Goal: Task Accomplishment & Management: Use online tool/utility

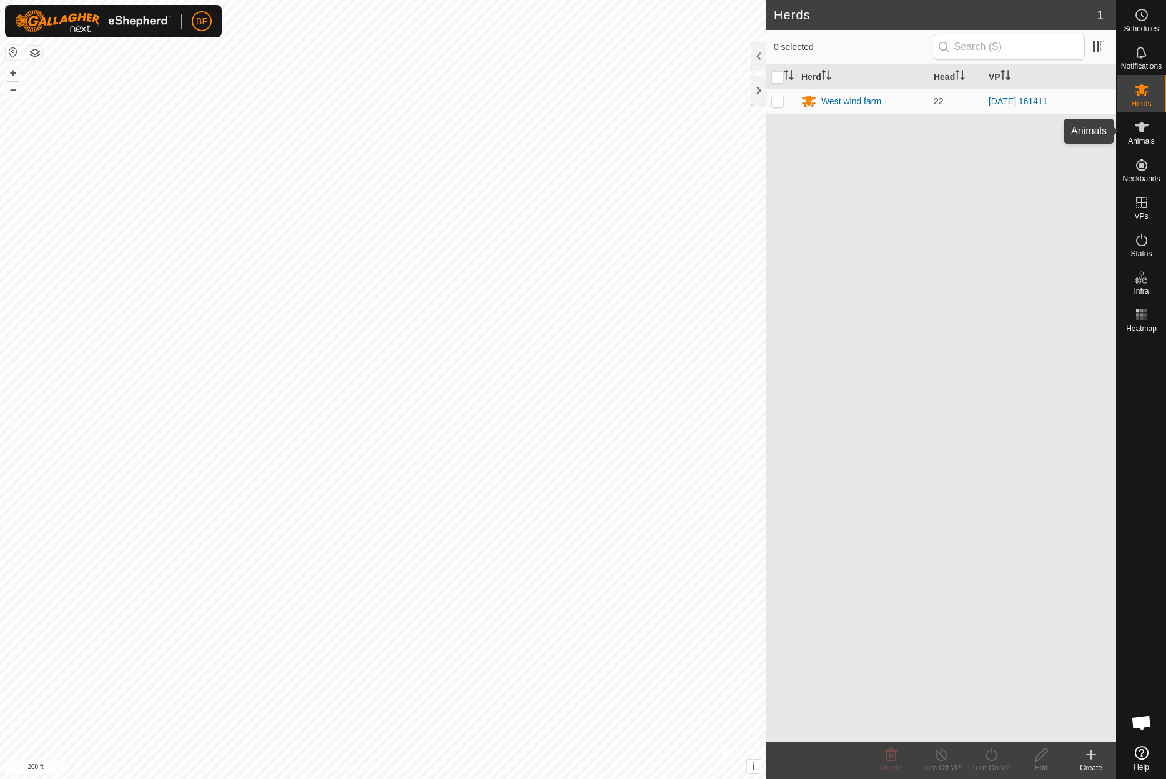
click at [1145, 129] on icon at bounding box center [1141, 127] width 15 height 15
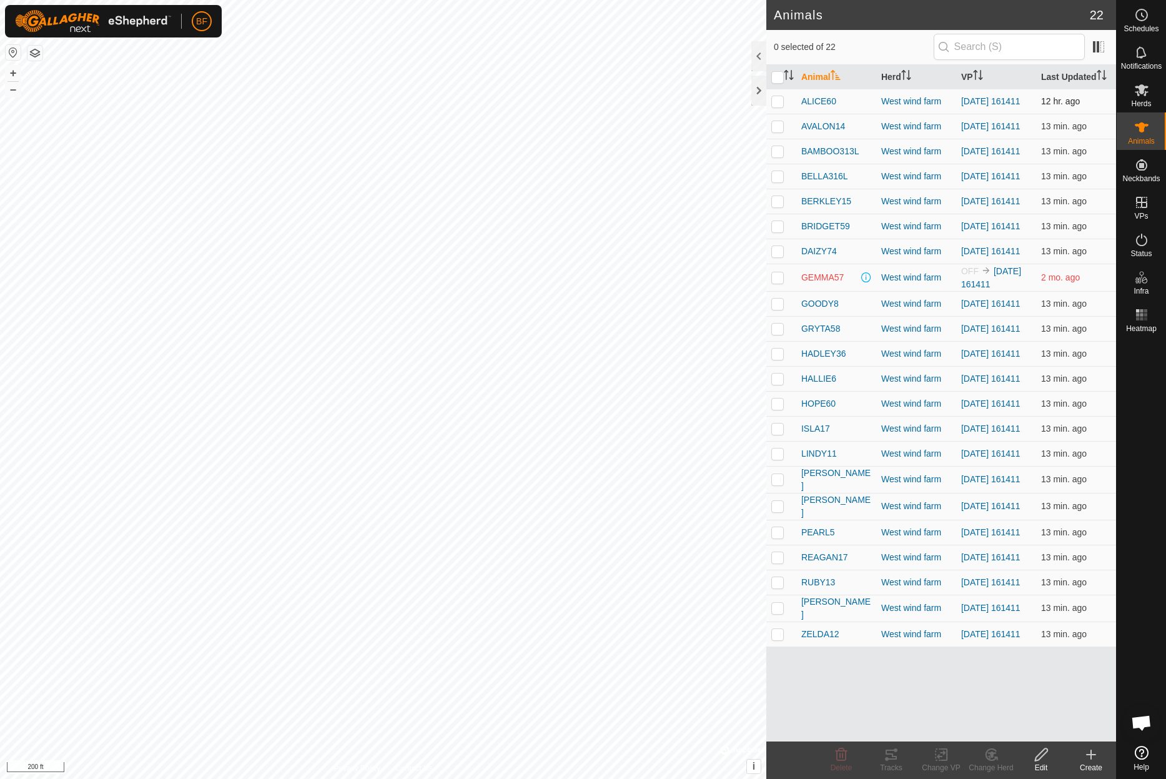
click at [778, 104] on p-checkbox at bounding box center [777, 101] width 12 height 10
click at [895, 756] on icon at bounding box center [891, 755] width 11 height 10
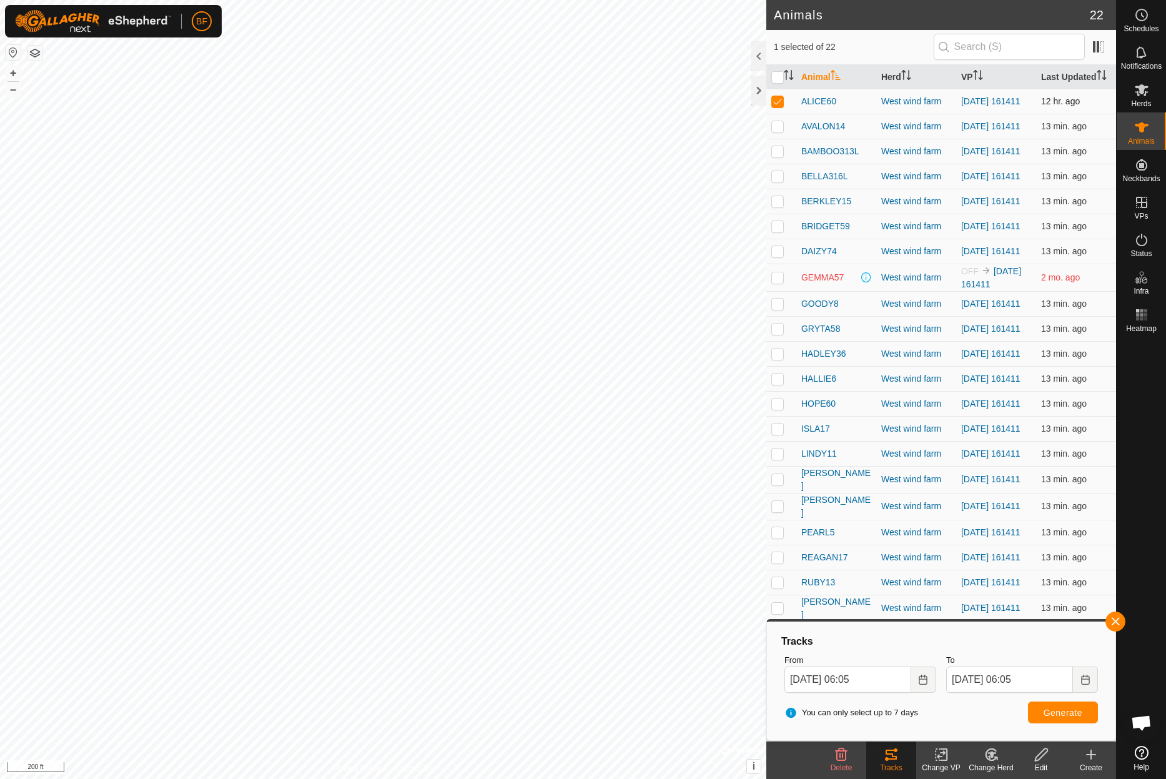
click at [776, 98] on p-checkbox at bounding box center [777, 101] width 12 height 10
checkbox input "false"
click at [1114, 622] on button "button" at bounding box center [1116, 622] width 20 height 20
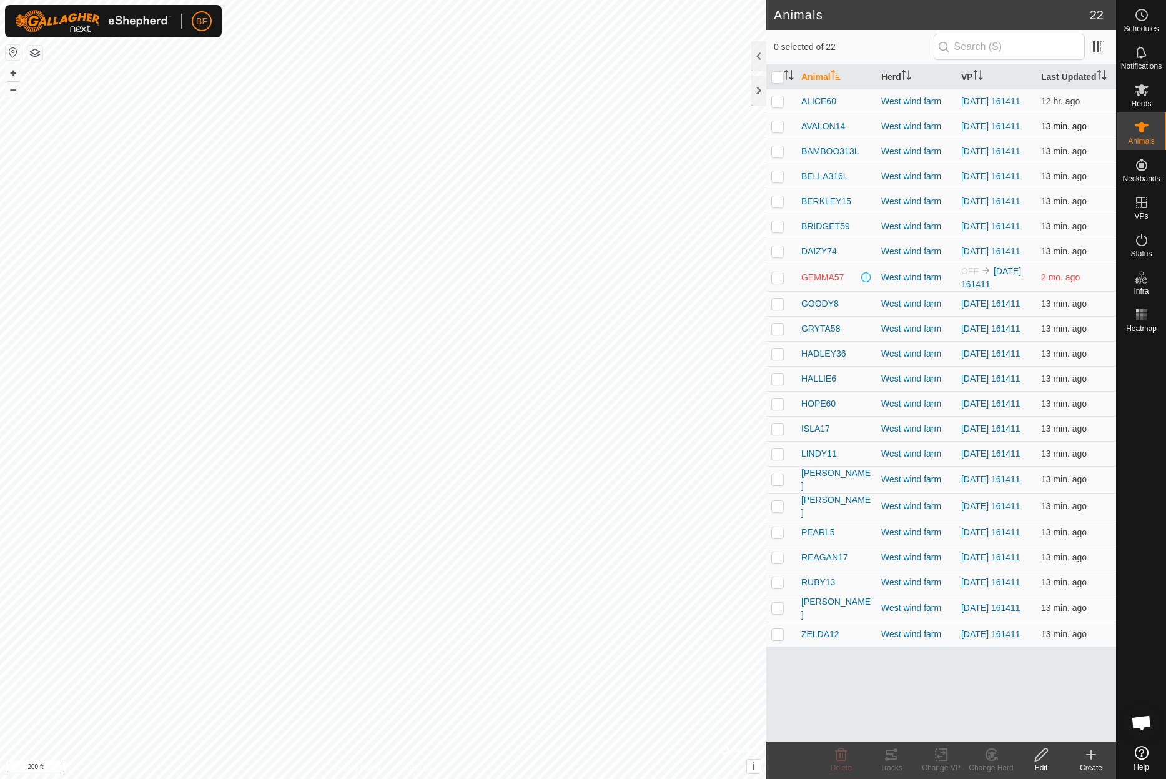
click at [778, 131] on p-checkbox at bounding box center [777, 126] width 12 height 10
click at [886, 758] on icon at bounding box center [891, 755] width 11 height 10
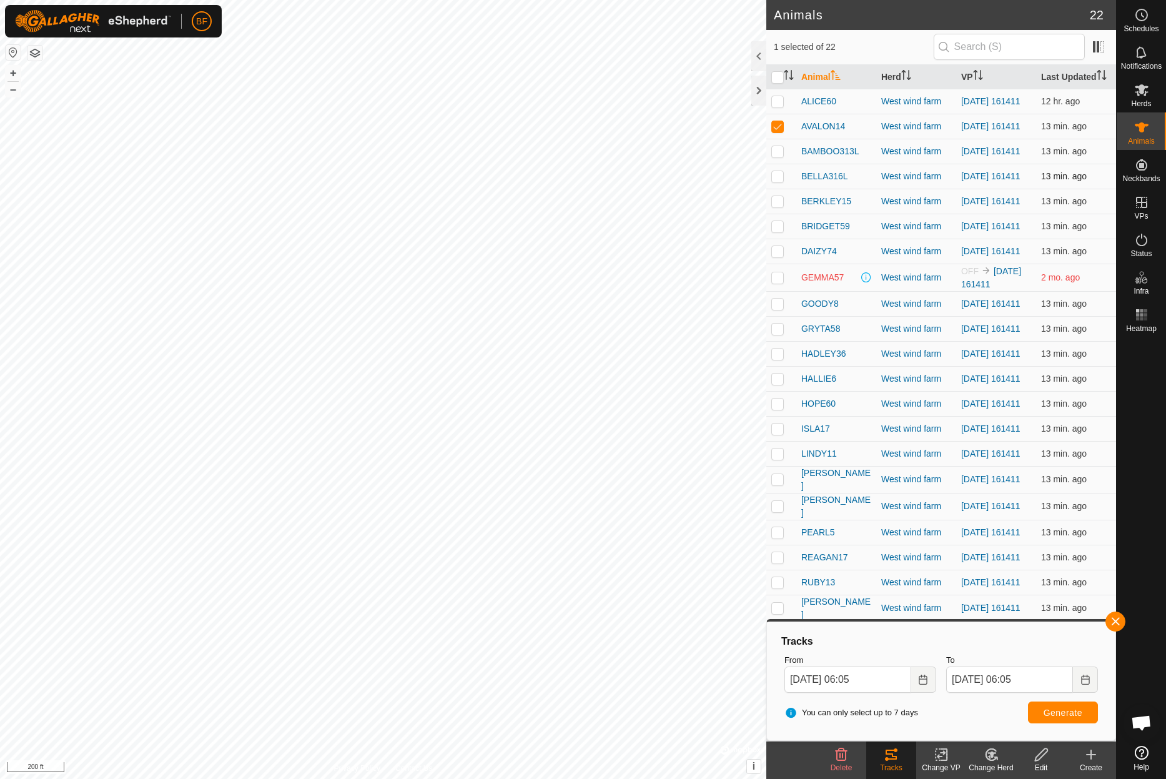
drag, startPoint x: 778, startPoint y: 124, endPoint x: 793, endPoint y: 172, distance: 50.8
click at [780, 127] on p-checkbox at bounding box center [777, 126] width 12 height 10
checkbox input "false"
click at [778, 156] on p-checkbox at bounding box center [777, 151] width 12 height 10
click at [1111, 617] on button "button" at bounding box center [1116, 622] width 20 height 20
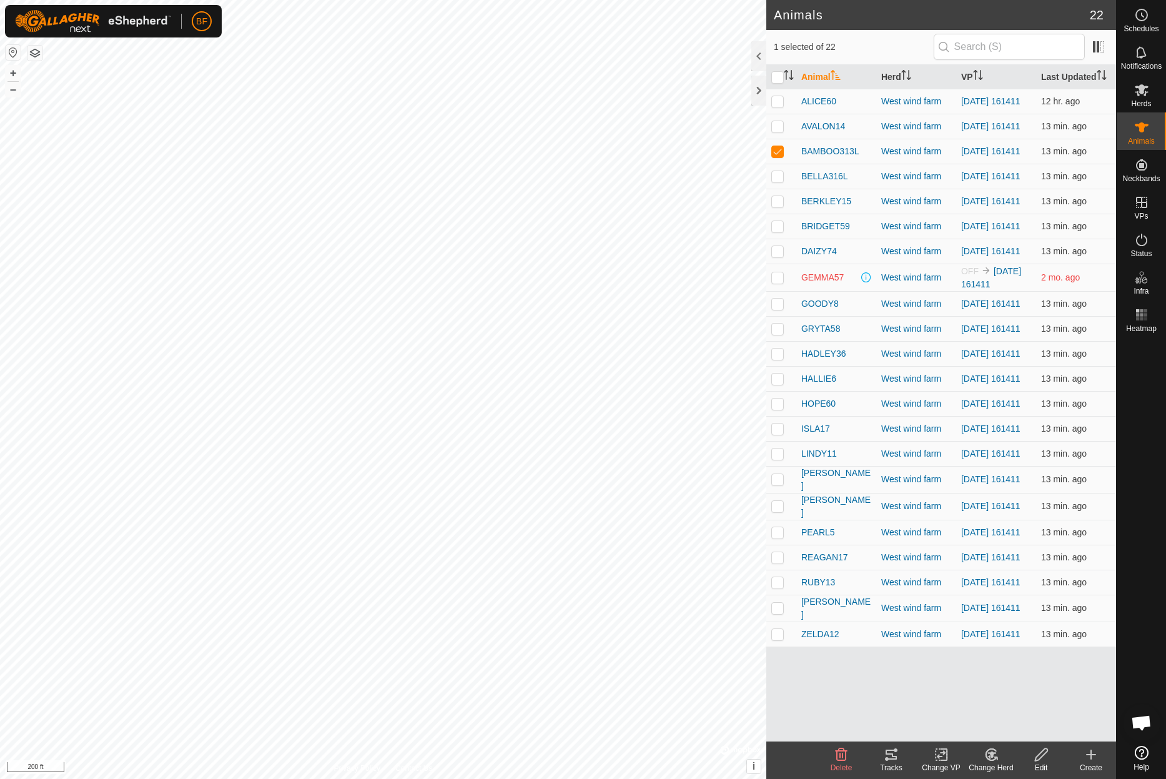
click at [888, 759] on icon at bounding box center [891, 755] width 11 height 10
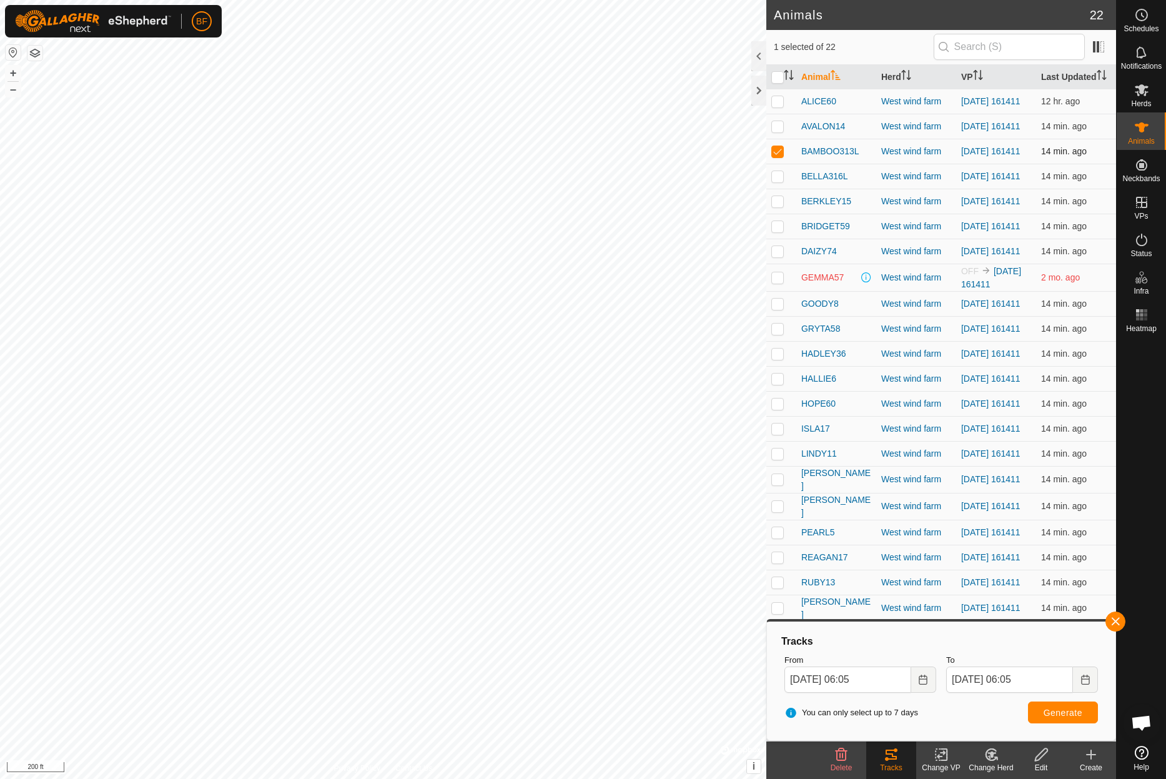
click at [780, 155] on p-checkbox at bounding box center [777, 151] width 12 height 10
checkbox input "false"
click at [777, 181] on p-checkbox at bounding box center [777, 176] width 12 height 10
drag, startPoint x: 1116, startPoint y: 620, endPoint x: 1061, endPoint y: 658, distance: 66.9
click at [1116, 620] on button "button" at bounding box center [1116, 622] width 20 height 20
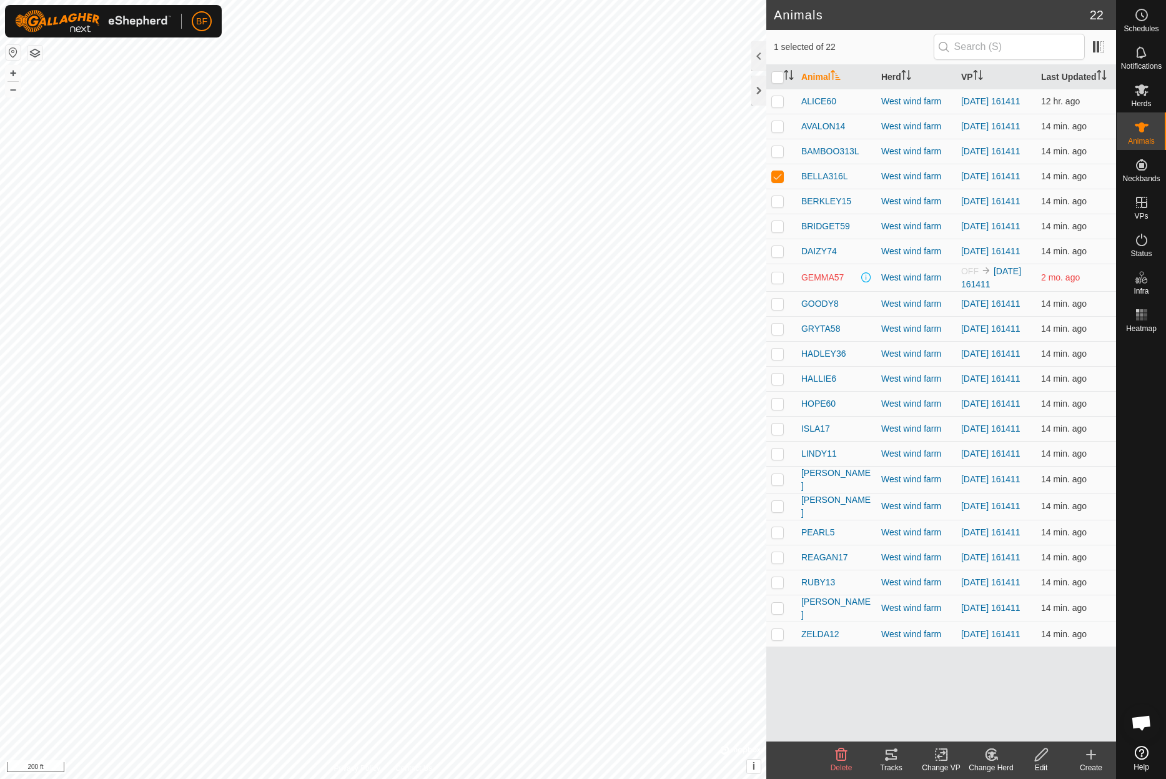
click at [896, 758] on icon at bounding box center [891, 755] width 11 height 10
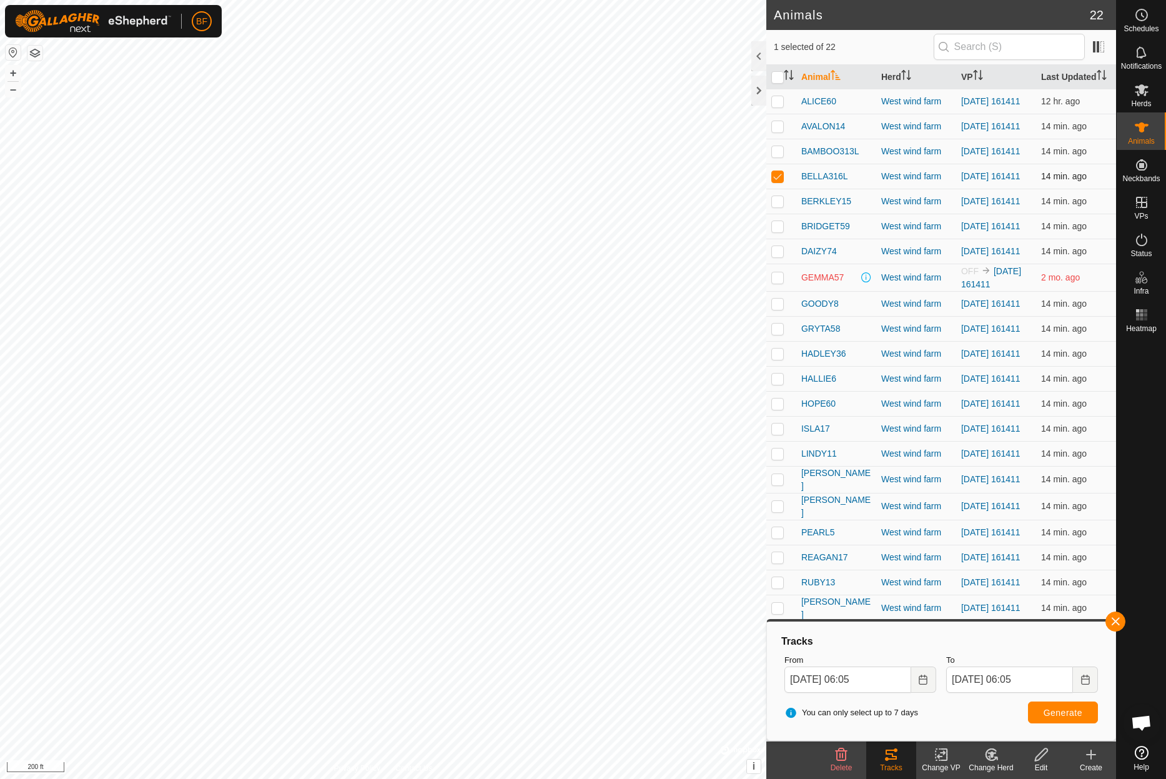
click at [777, 181] on p-checkbox at bounding box center [777, 176] width 12 height 10
checkbox input "false"
click at [778, 206] on p-checkbox at bounding box center [777, 201] width 12 height 10
click at [1118, 620] on button "button" at bounding box center [1116, 622] width 20 height 20
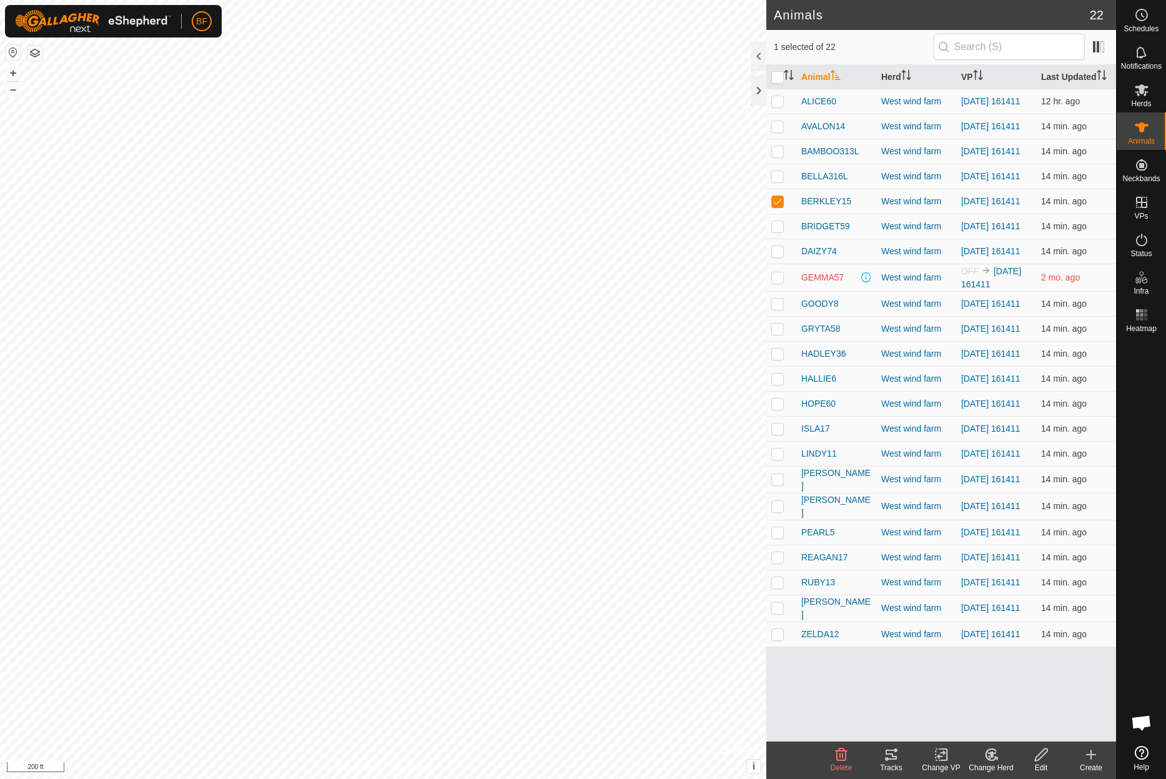
click at [895, 761] on icon at bounding box center [891, 754] width 15 height 15
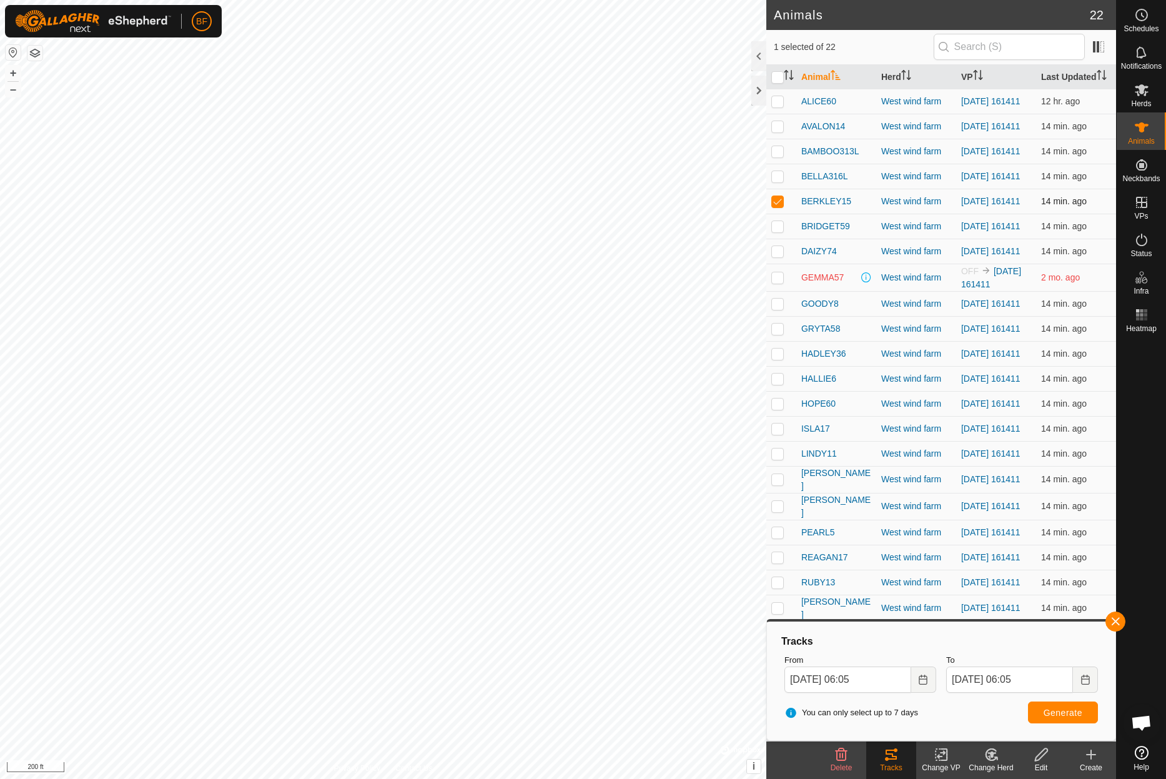
click at [778, 206] on p-checkbox at bounding box center [777, 201] width 12 height 10
checkbox input "false"
click at [778, 231] on p-checkbox at bounding box center [777, 226] width 12 height 10
click at [893, 762] on div "Tracks" at bounding box center [891, 767] width 50 height 11
click at [1116, 618] on button "button" at bounding box center [1116, 622] width 20 height 20
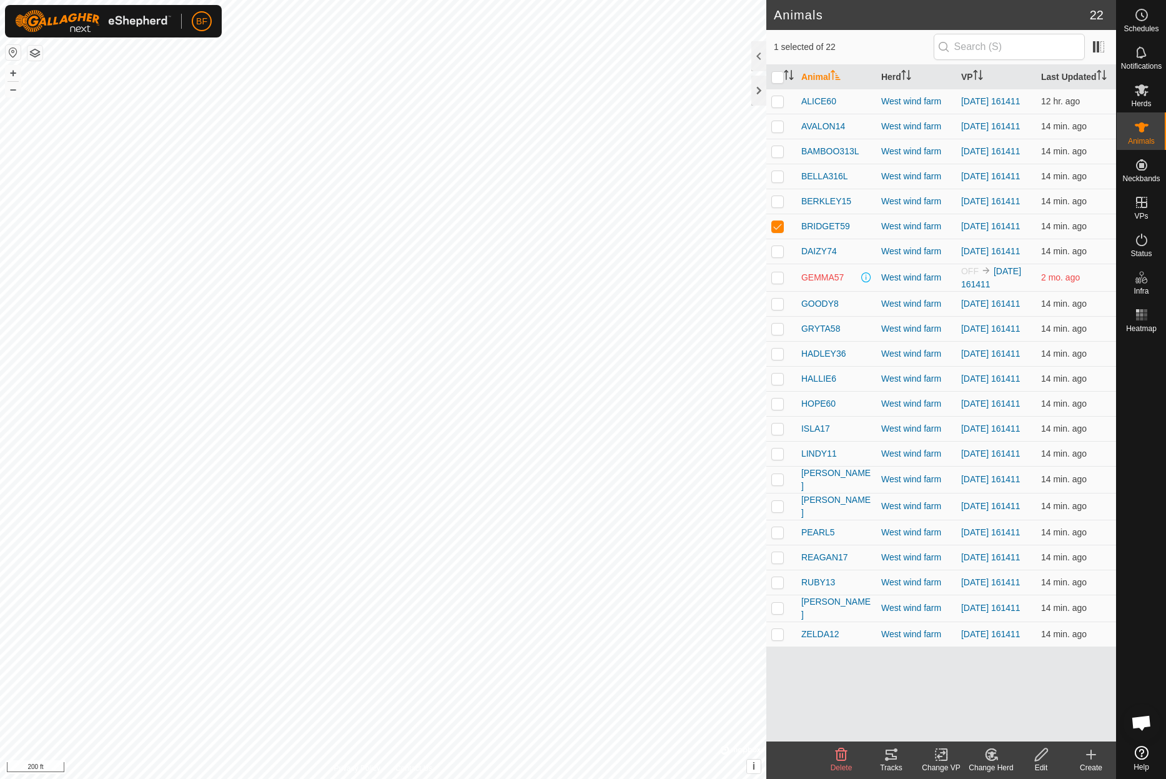
click at [891, 756] on icon at bounding box center [891, 754] width 15 height 15
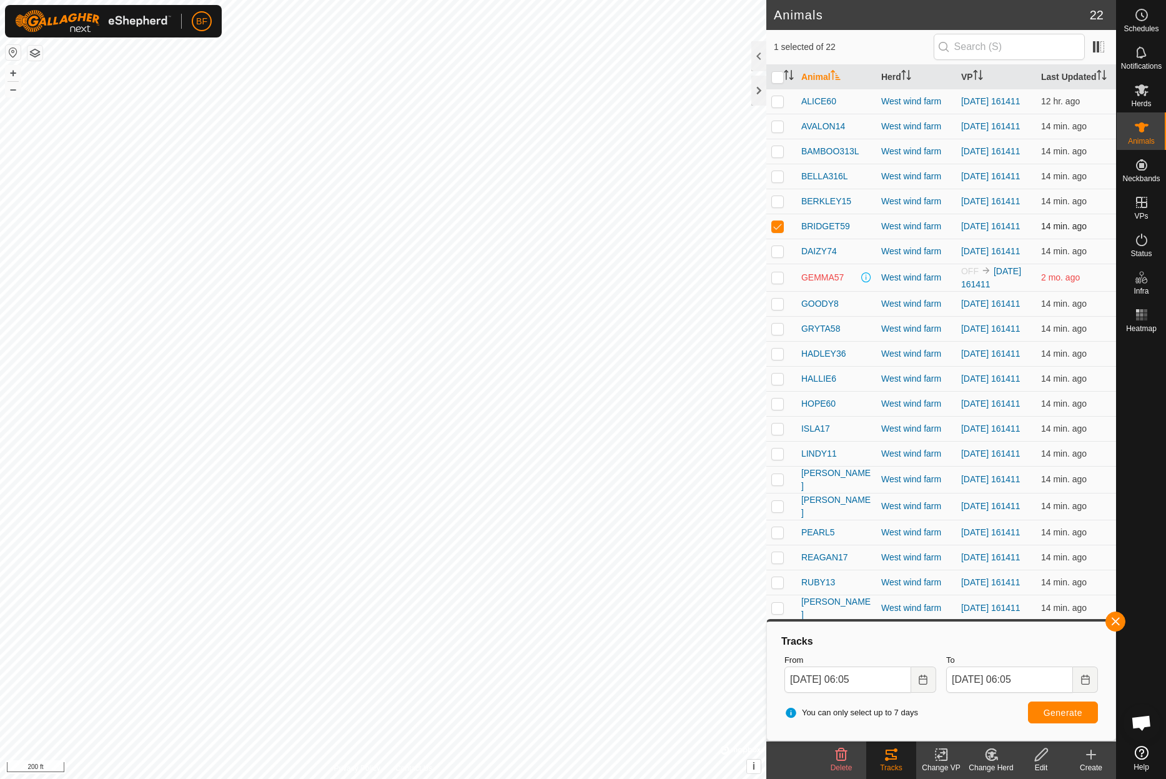
click at [775, 231] on p-checkbox at bounding box center [777, 226] width 12 height 10
checkbox input "false"
click at [778, 256] on p-checkbox at bounding box center [777, 251] width 12 height 10
click at [1115, 615] on button "button" at bounding box center [1116, 622] width 20 height 20
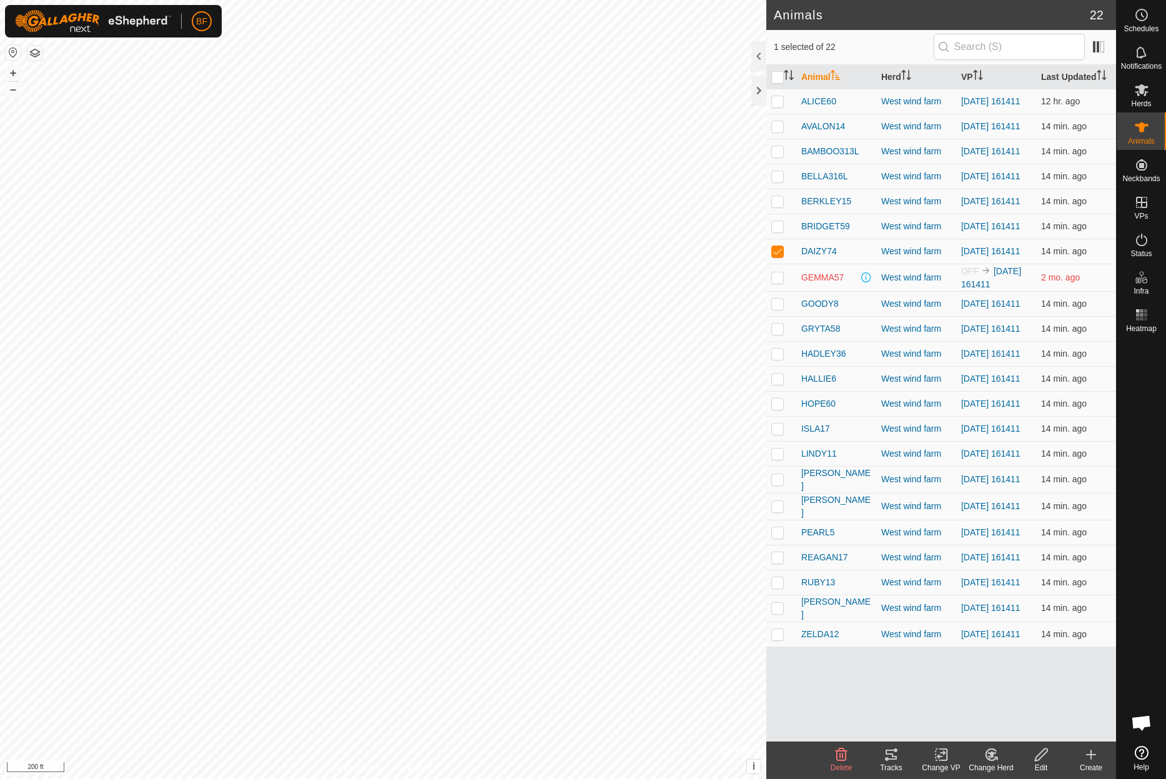
click at [895, 758] on icon at bounding box center [891, 755] width 11 height 10
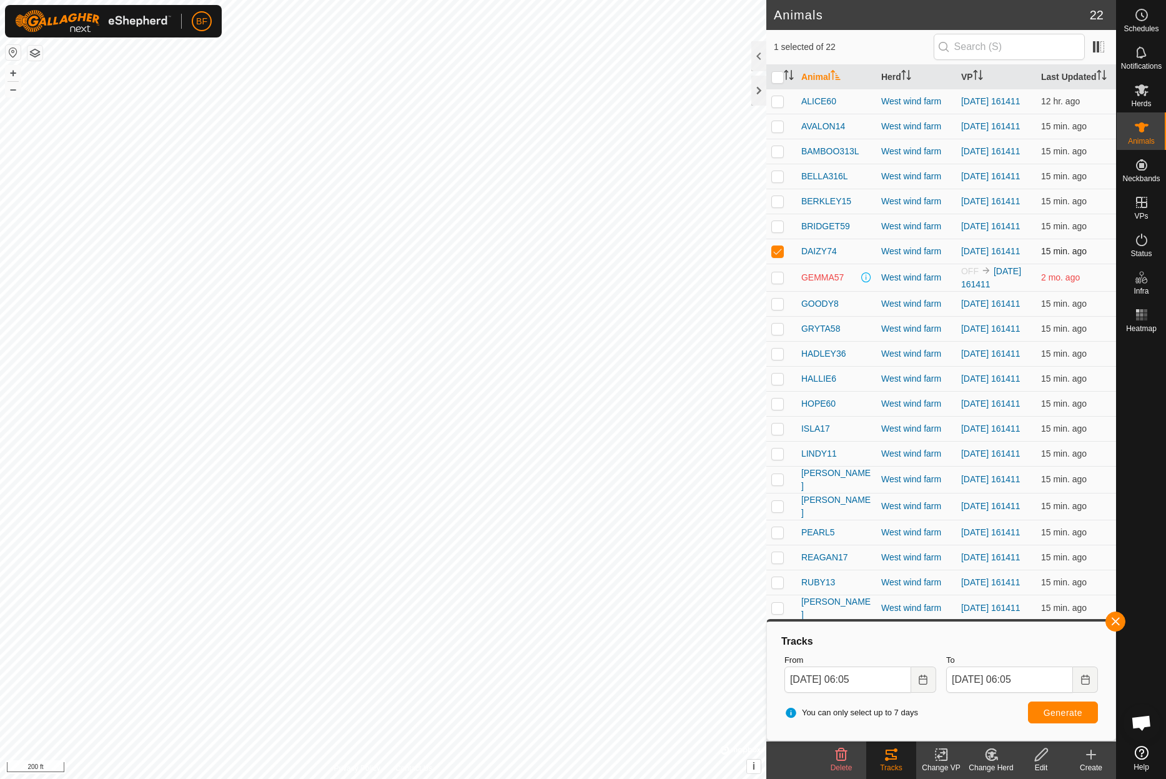
click at [773, 256] on p-checkbox at bounding box center [777, 251] width 12 height 10
checkbox input "false"
click at [778, 309] on p-checkbox at bounding box center [777, 304] width 12 height 10
drag, startPoint x: 1119, startPoint y: 622, endPoint x: 1100, endPoint y: 623, distance: 18.8
click at [1118, 621] on button "button" at bounding box center [1116, 622] width 20 height 20
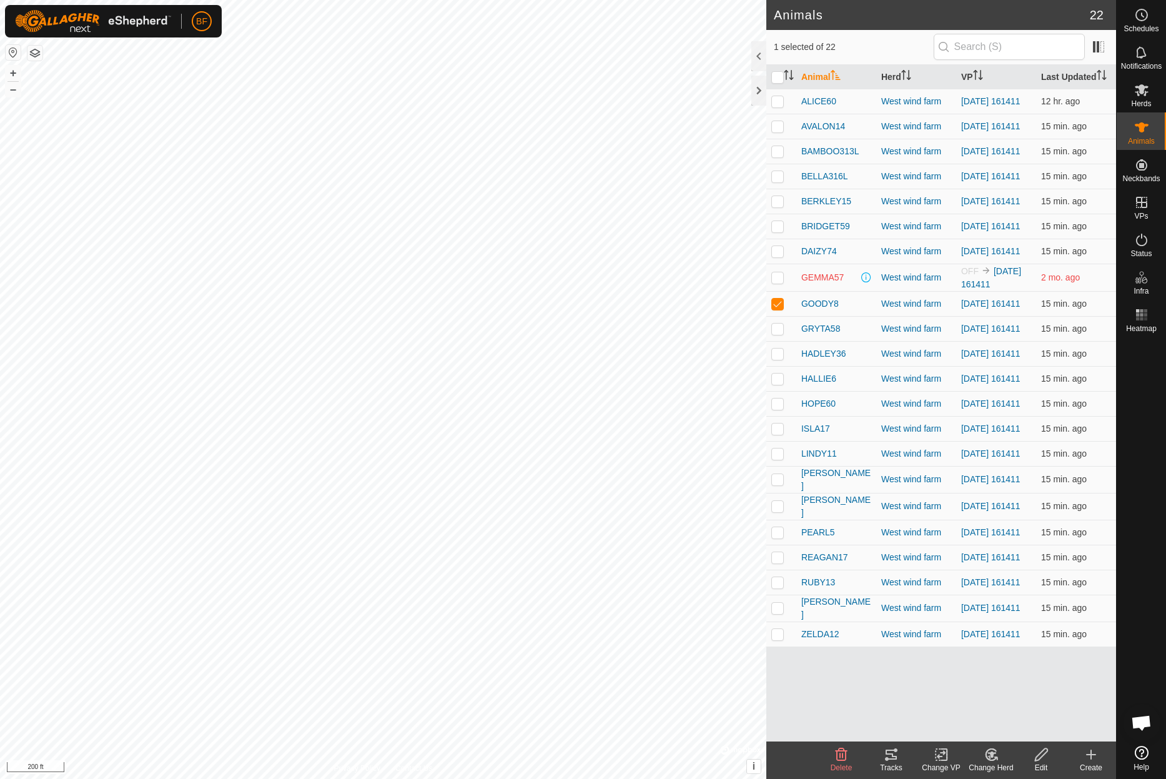
click at [891, 758] on icon at bounding box center [891, 755] width 11 height 10
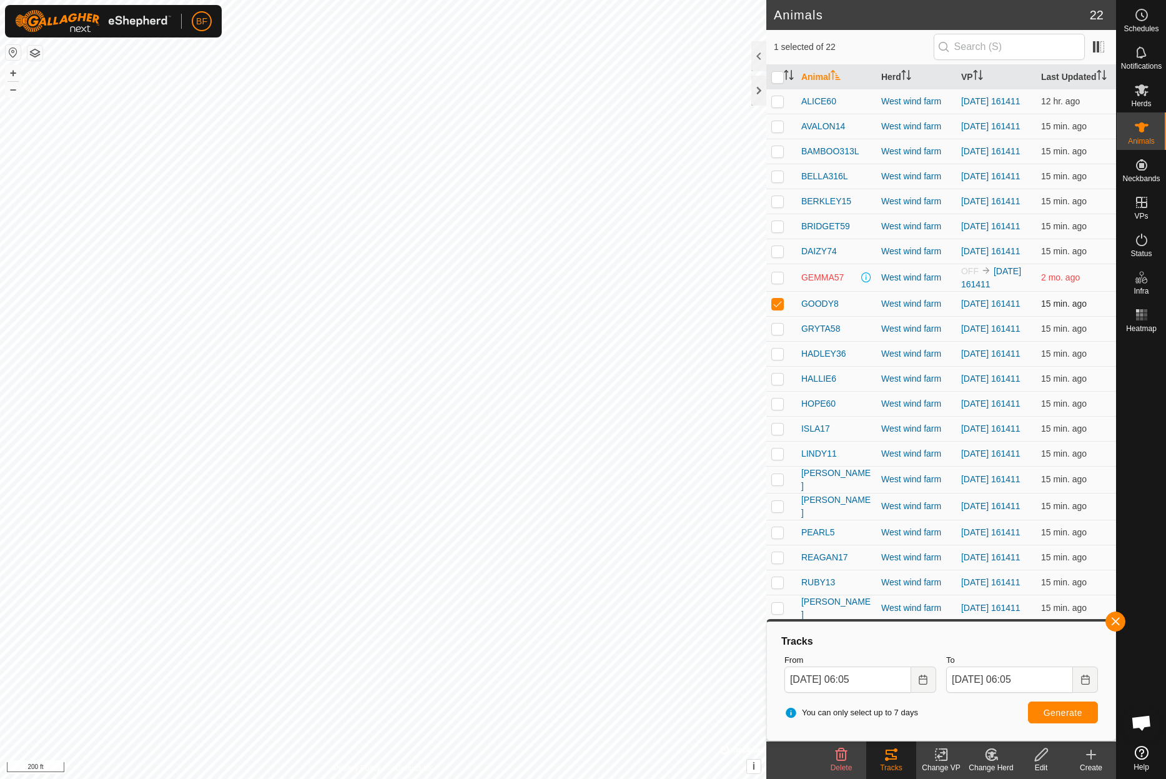
click at [777, 309] on p-checkbox at bounding box center [777, 304] width 12 height 10
checkbox input "false"
click at [777, 334] on p-checkbox at bounding box center [777, 329] width 12 height 10
click at [1116, 622] on button "button" at bounding box center [1116, 622] width 20 height 20
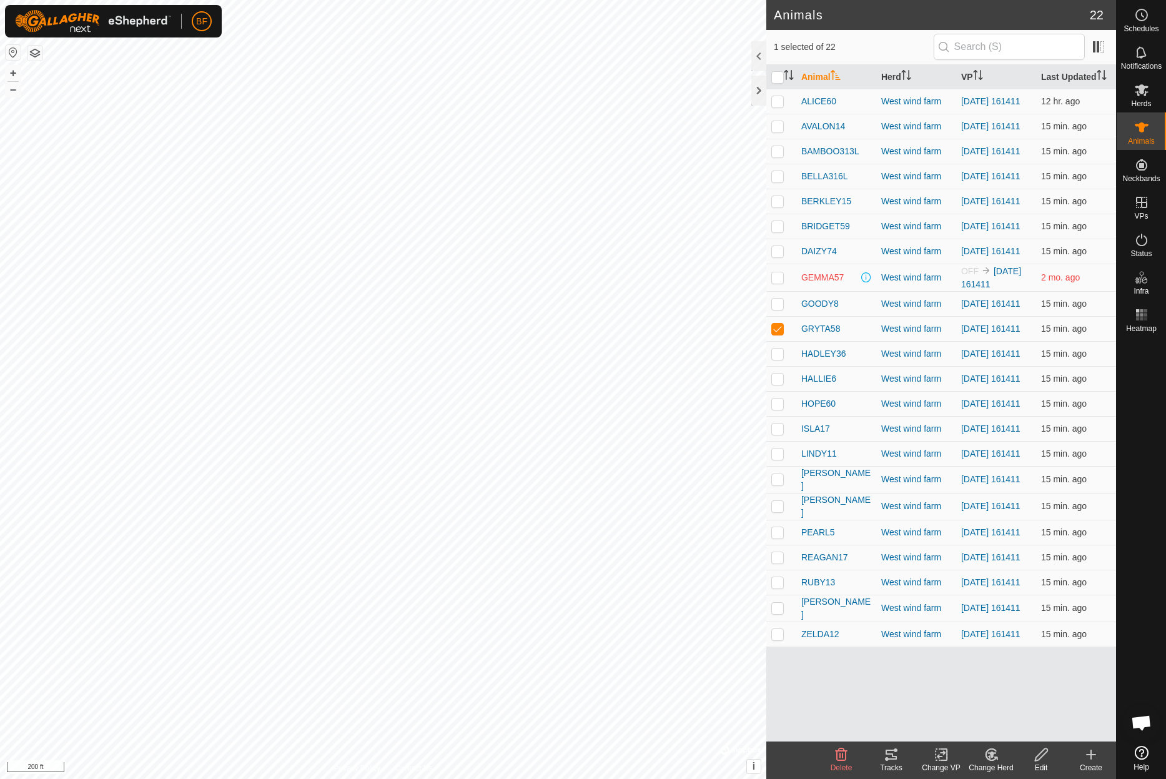
click at [893, 758] on icon at bounding box center [891, 755] width 11 height 10
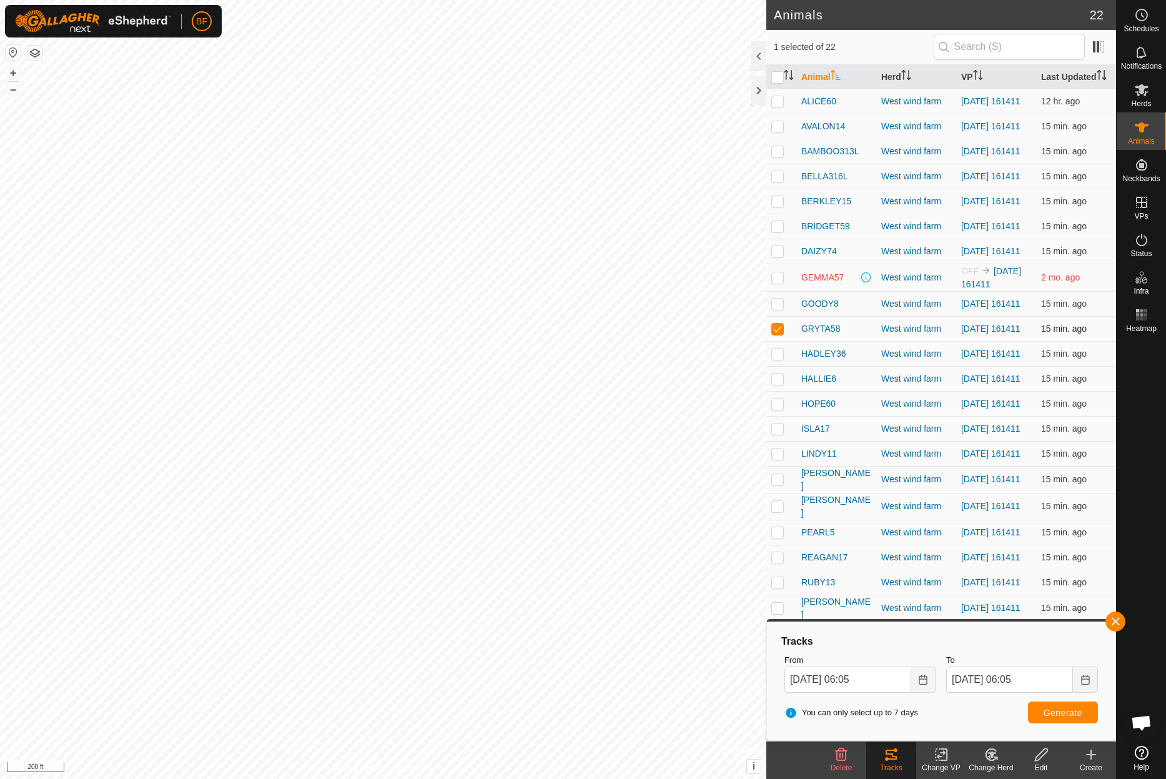
click at [780, 334] on p-checkbox at bounding box center [777, 329] width 12 height 10
checkbox input "false"
drag, startPoint x: 778, startPoint y: 370, endPoint x: 926, endPoint y: 442, distance: 165.1
click at [778, 359] on p-checkbox at bounding box center [777, 354] width 12 height 10
drag, startPoint x: 1114, startPoint y: 622, endPoint x: 1044, endPoint y: 677, distance: 89.9
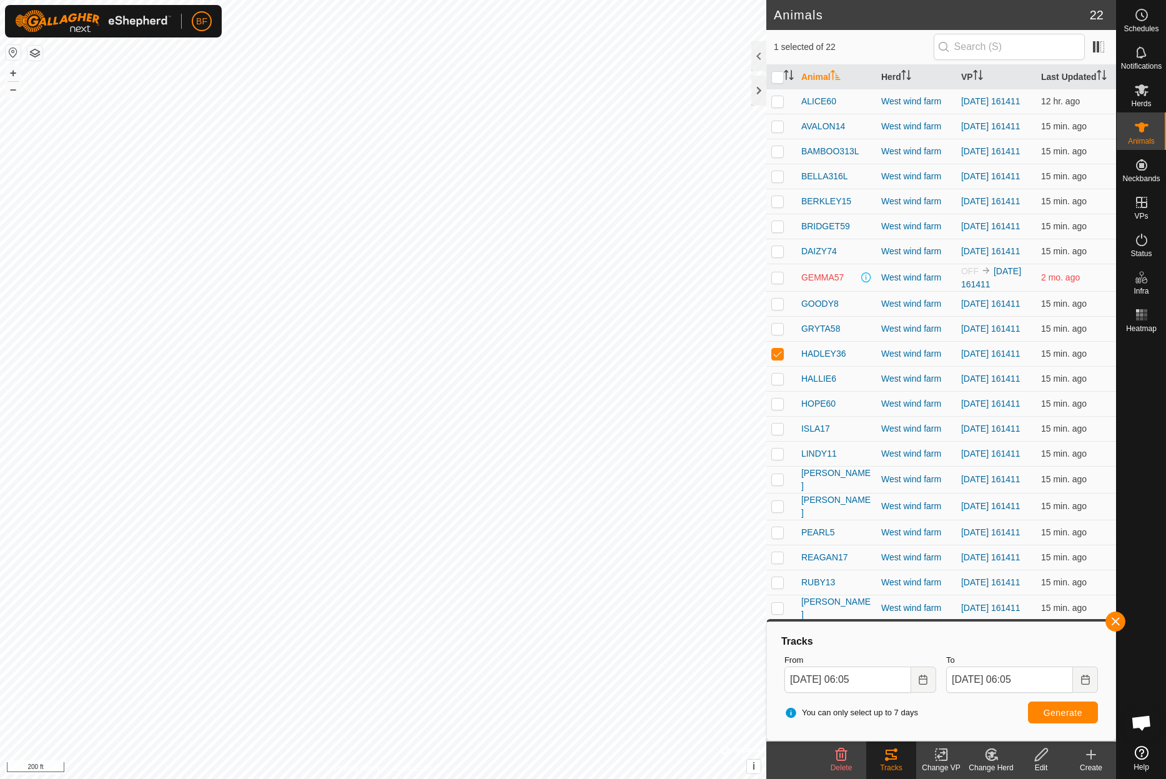
click at [1113, 622] on button "button" at bounding box center [1116, 622] width 20 height 20
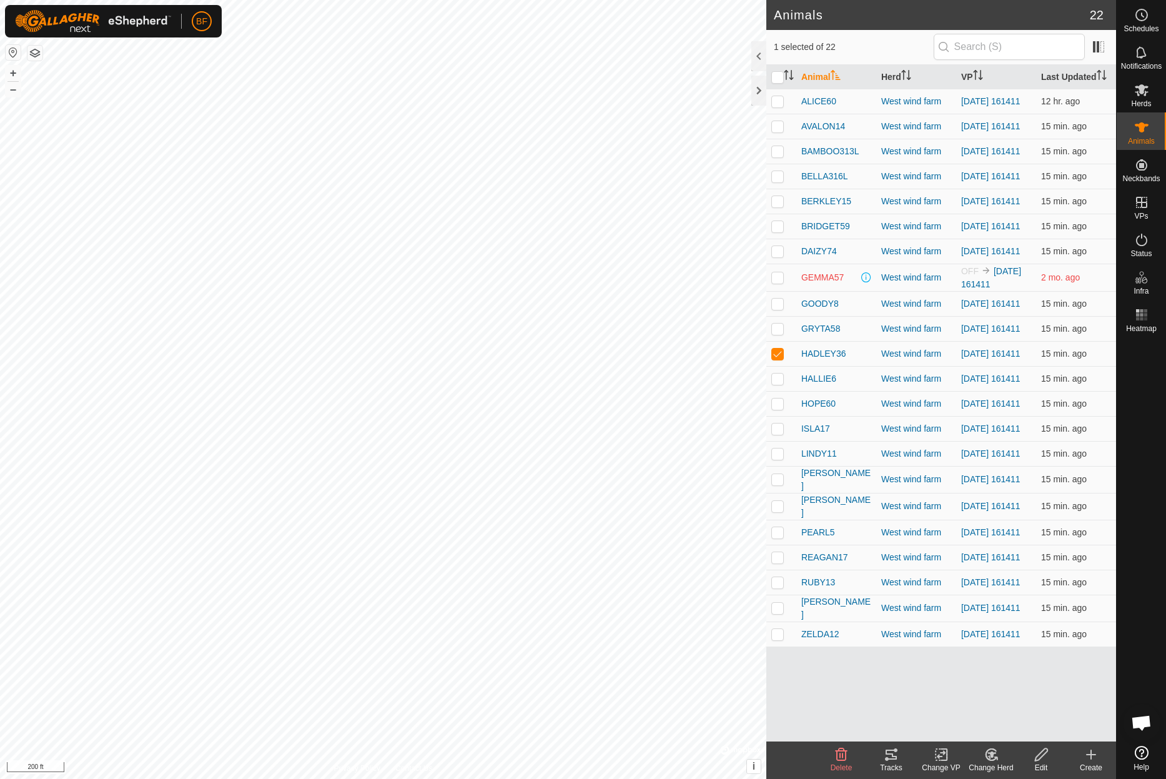
click at [894, 757] on icon at bounding box center [891, 755] width 11 height 10
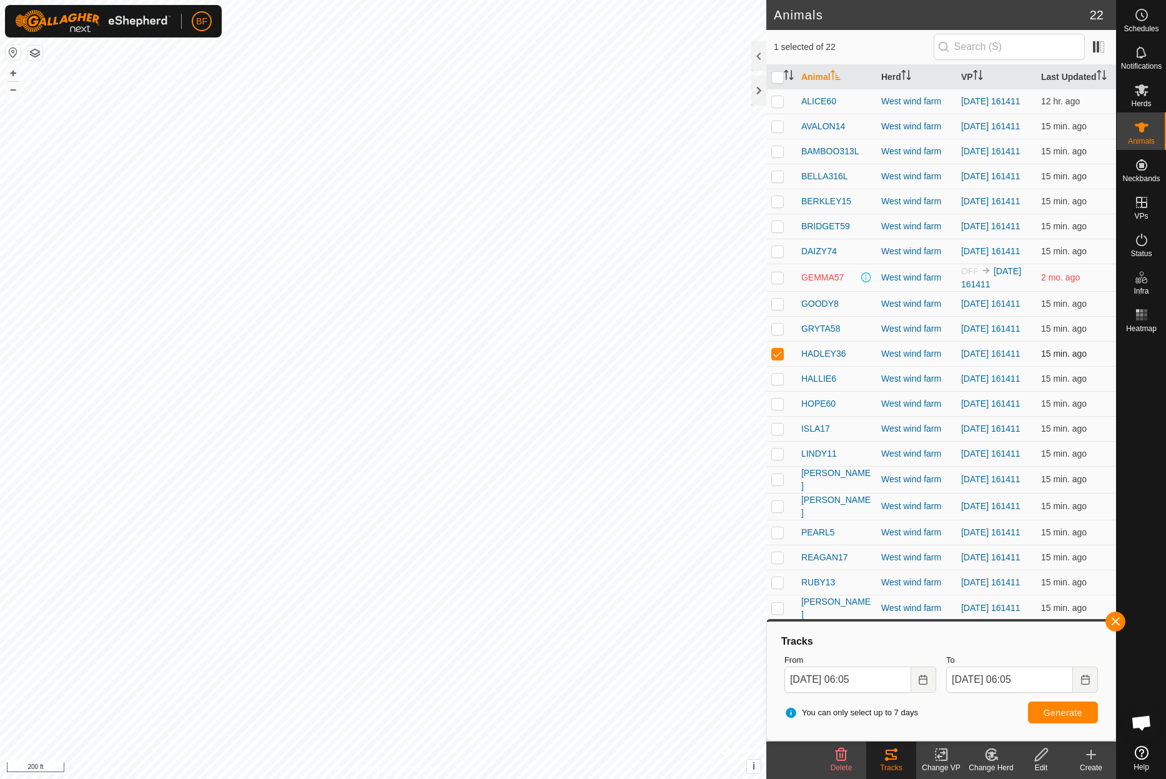
click at [775, 359] on p-checkbox at bounding box center [777, 354] width 12 height 10
checkbox input "false"
click at [780, 384] on p-checkbox at bounding box center [777, 379] width 12 height 10
click at [1120, 621] on button "button" at bounding box center [1116, 622] width 20 height 20
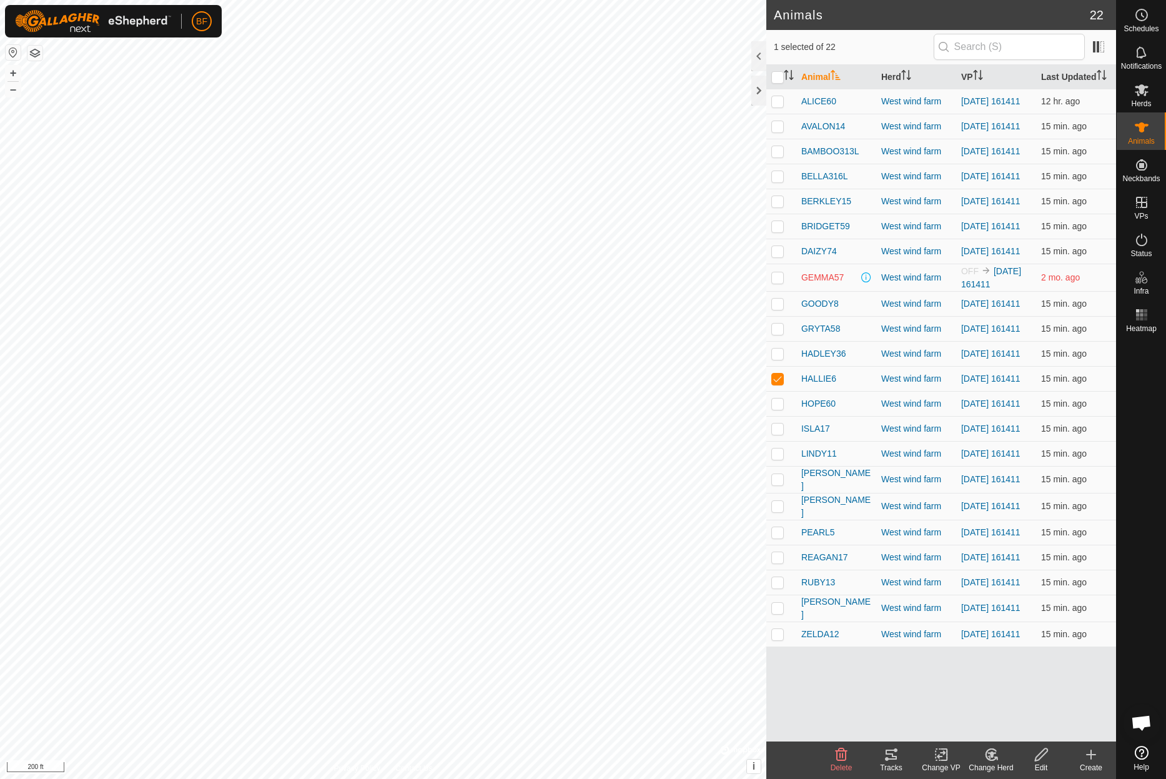
click at [891, 760] on icon at bounding box center [891, 754] width 15 height 15
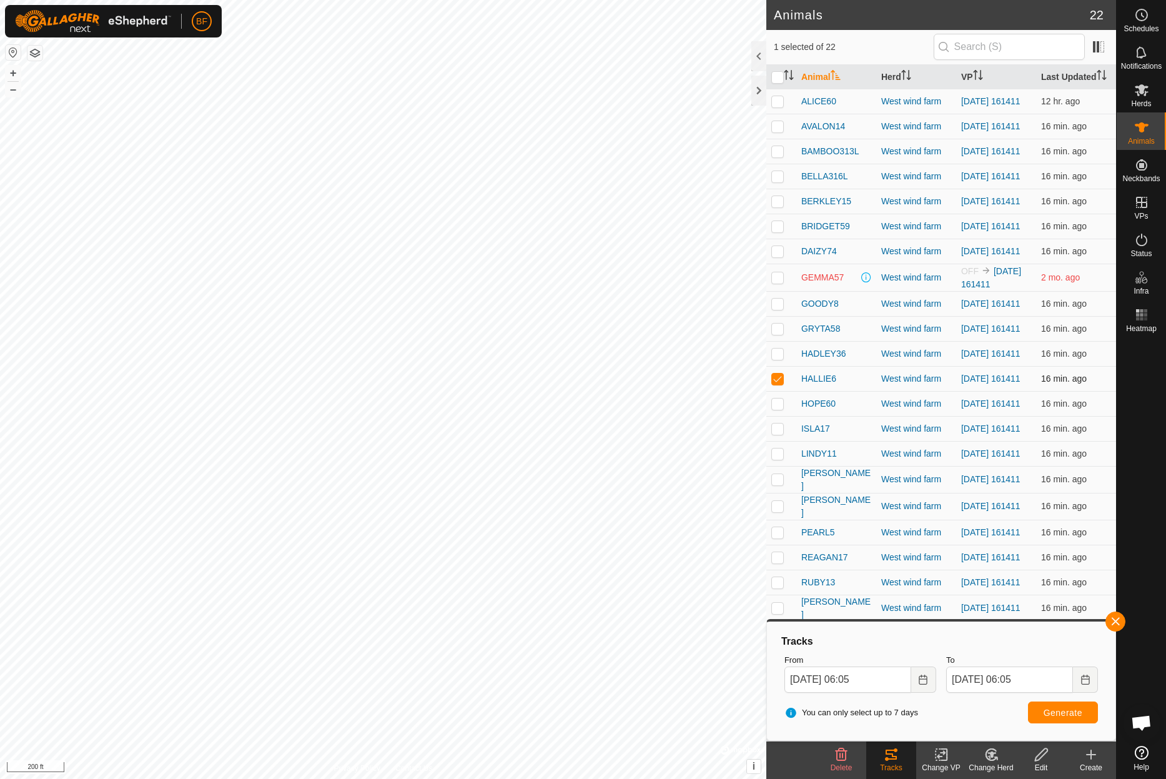
click at [777, 384] on p-checkbox at bounding box center [777, 379] width 12 height 10
checkbox input "false"
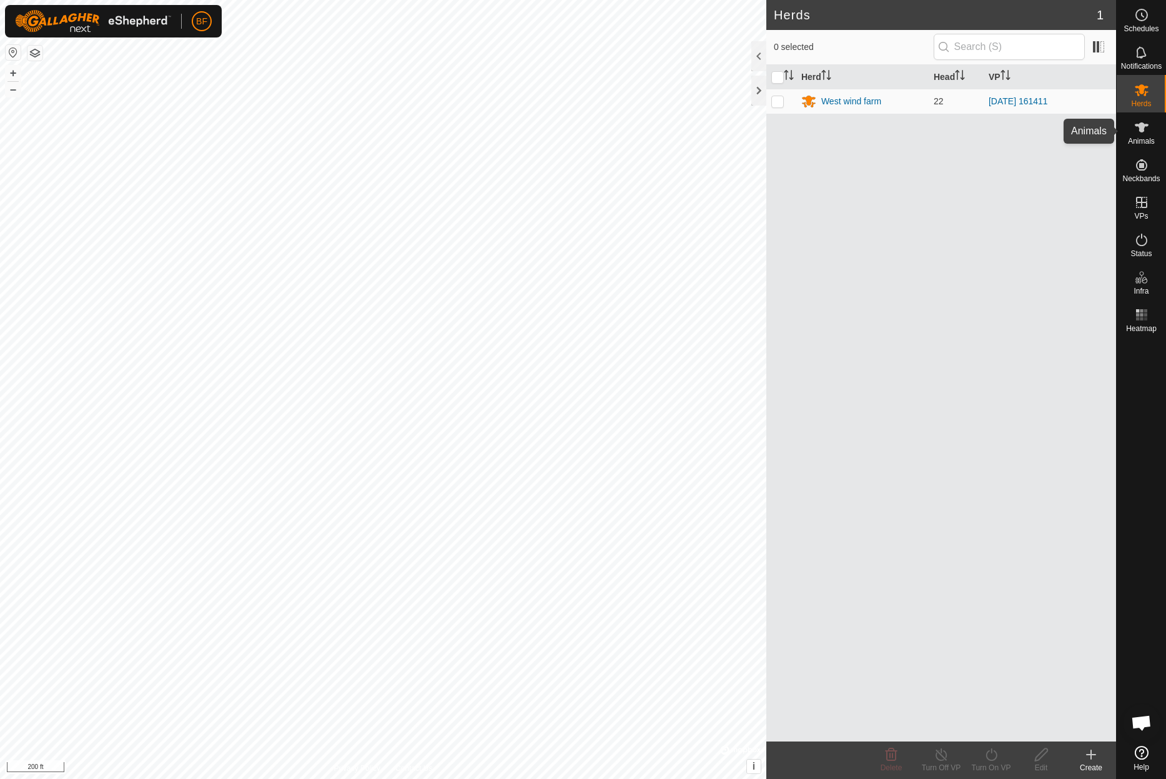
drag, startPoint x: 1146, startPoint y: 137, endPoint x: 1133, endPoint y: 146, distance: 16.6
click at [1146, 137] on span "Animals" at bounding box center [1141, 140] width 27 height 7
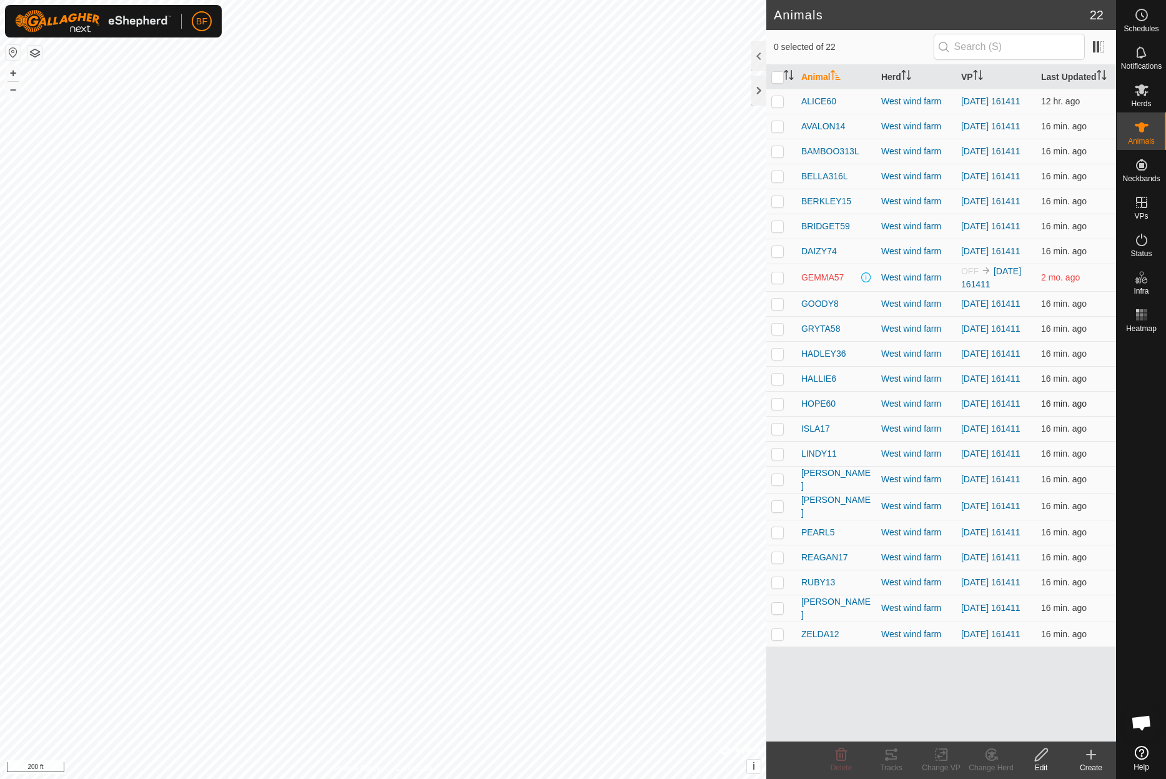
click at [781, 409] on p-checkbox at bounding box center [777, 404] width 12 height 10
click at [891, 761] on icon at bounding box center [891, 754] width 15 height 15
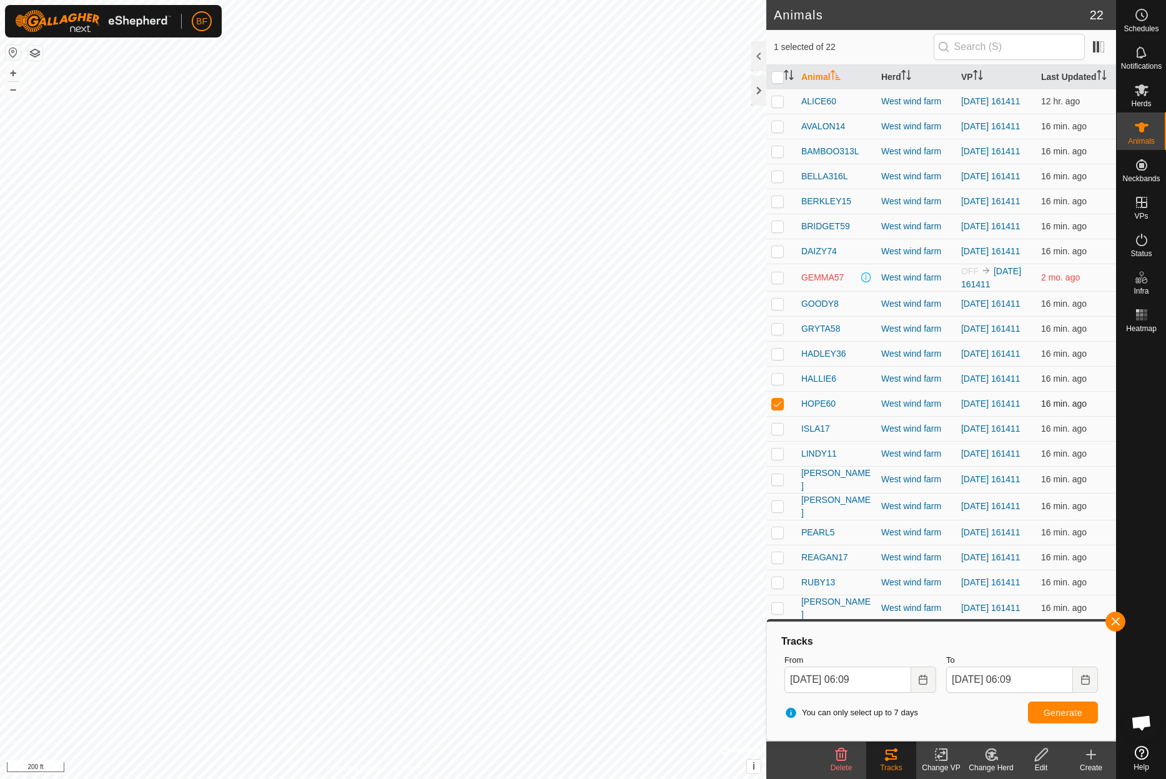
drag, startPoint x: 774, startPoint y: 425, endPoint x: 776, endPoint y: 432, distance: 7.3
click at [774, 409] on p-checkbox at bounding box center [777, 404] width 12 height 10
checkbox input "false"
click at [776, 434] on p-checkbox at bounding box center [777, 429] width 12 height 10
click at [1115, 618] on button "button" at bounding box center [1116, 622] width 20 height 20
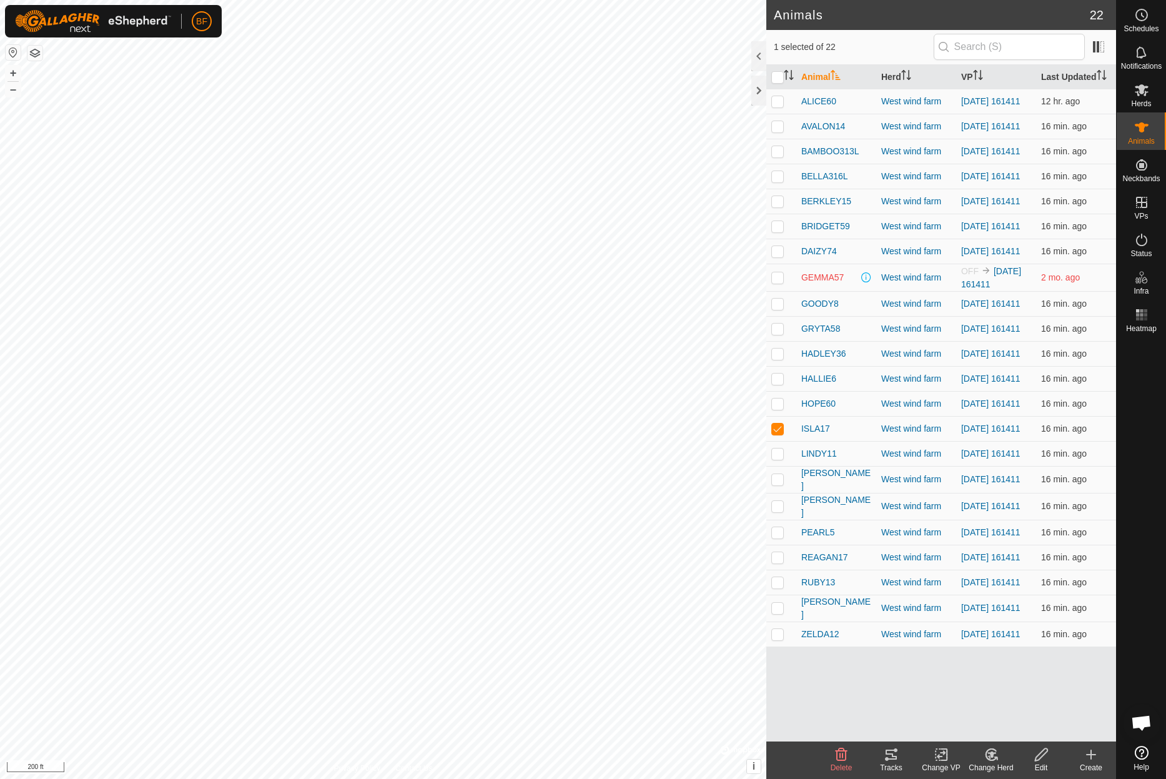
click at [895, 758] on icon at bounding box center [891, 754] width 15 height 15
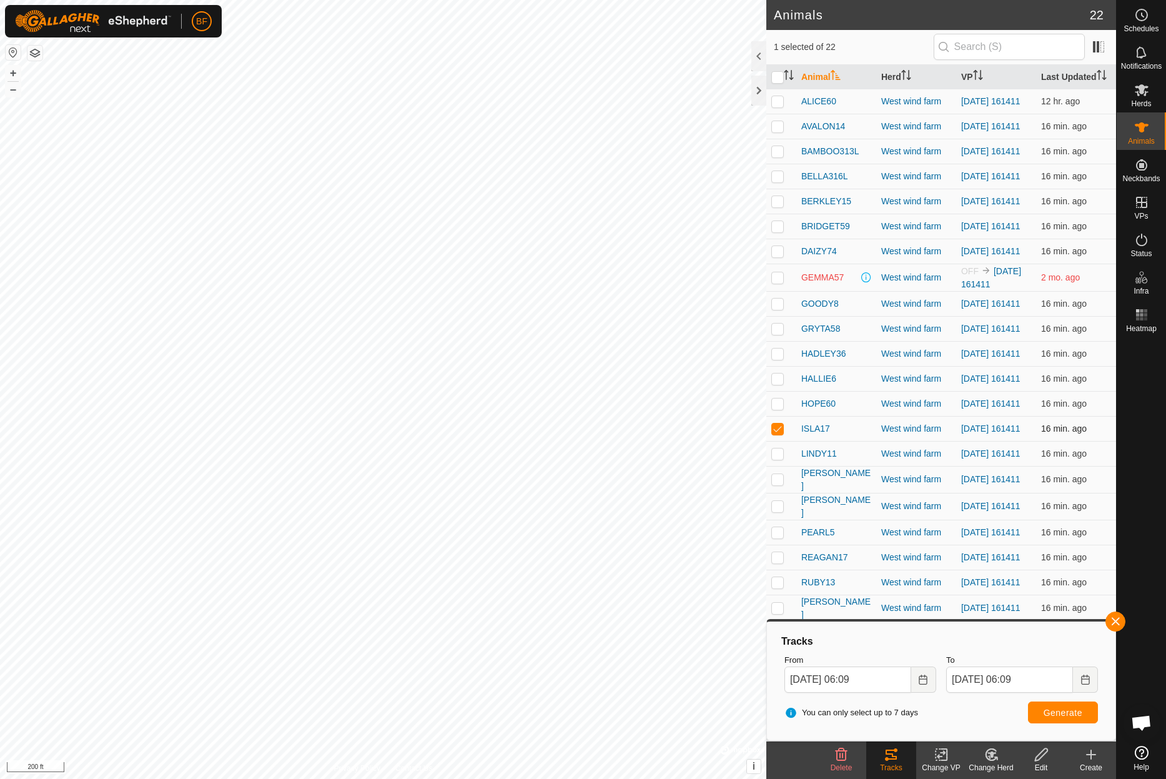
click at [780, 434] on p-checkbox at bounding box center [777, 429] width 12 height 10
checkbox input "false"
click at [779, 459] on p-checkbox at bounding box center [777, 454] width 12 height 10
click at [1121, 622] on button "button" at bounding box center [1116, 622] width 20 height 20
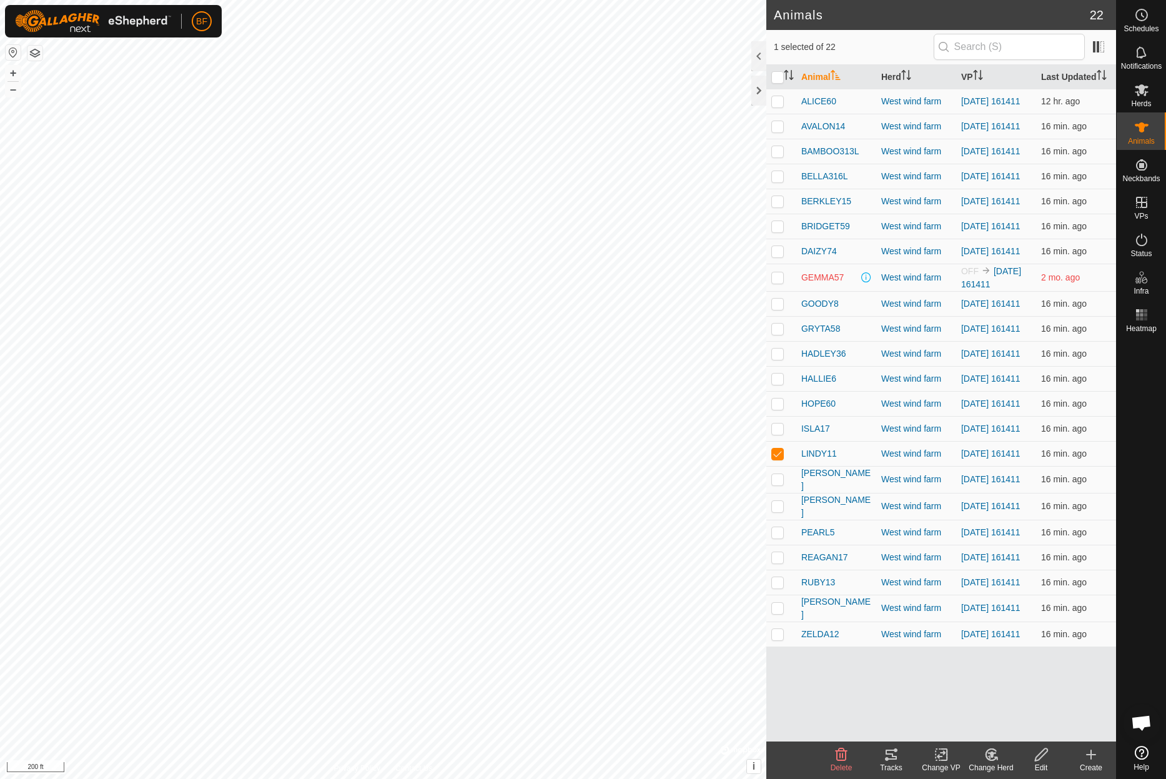
click at [893, 756] on icon at bounding box center [891, 755] width 11 height 10
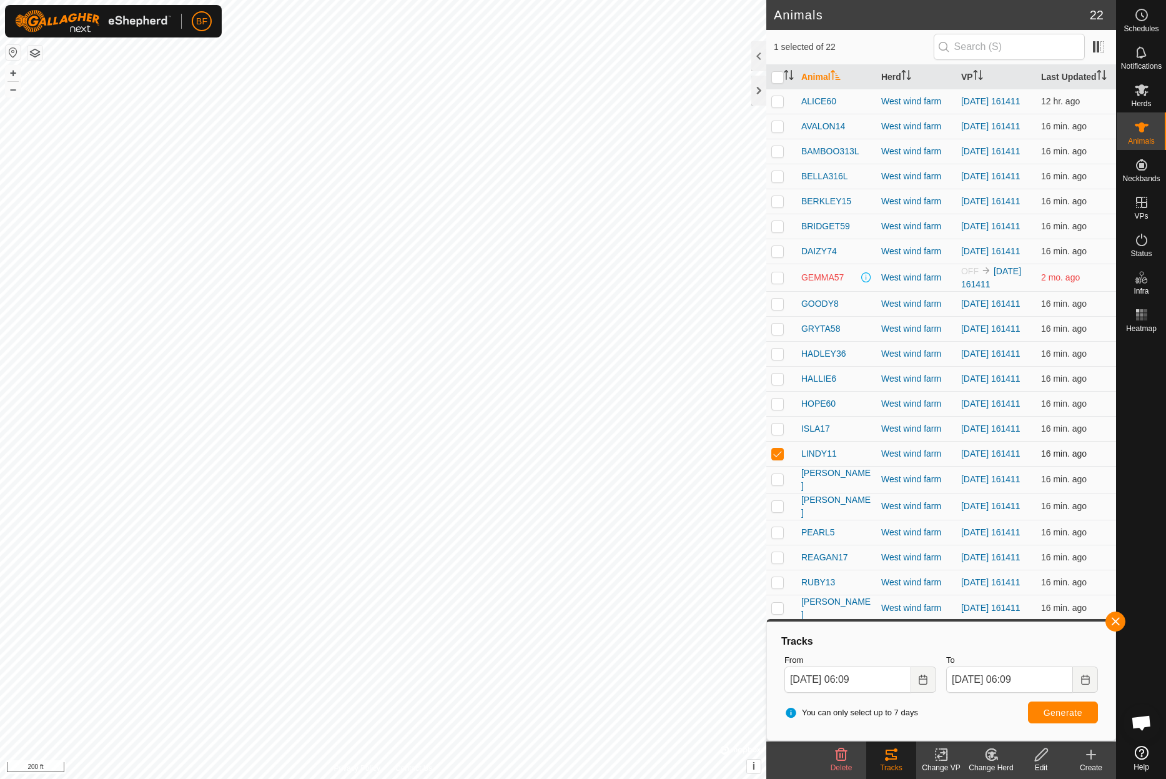
click at [776, 459] on p-checkbox at bounding box center [777, 454] width 12 height 10
checkbox input "false"
click at [776, 484] on p-checkbox at bounding box center [777, 479] width 12 height 10
click at [1118, 620] on button "button" at bounding box center [1116, 622] width 20 height 20
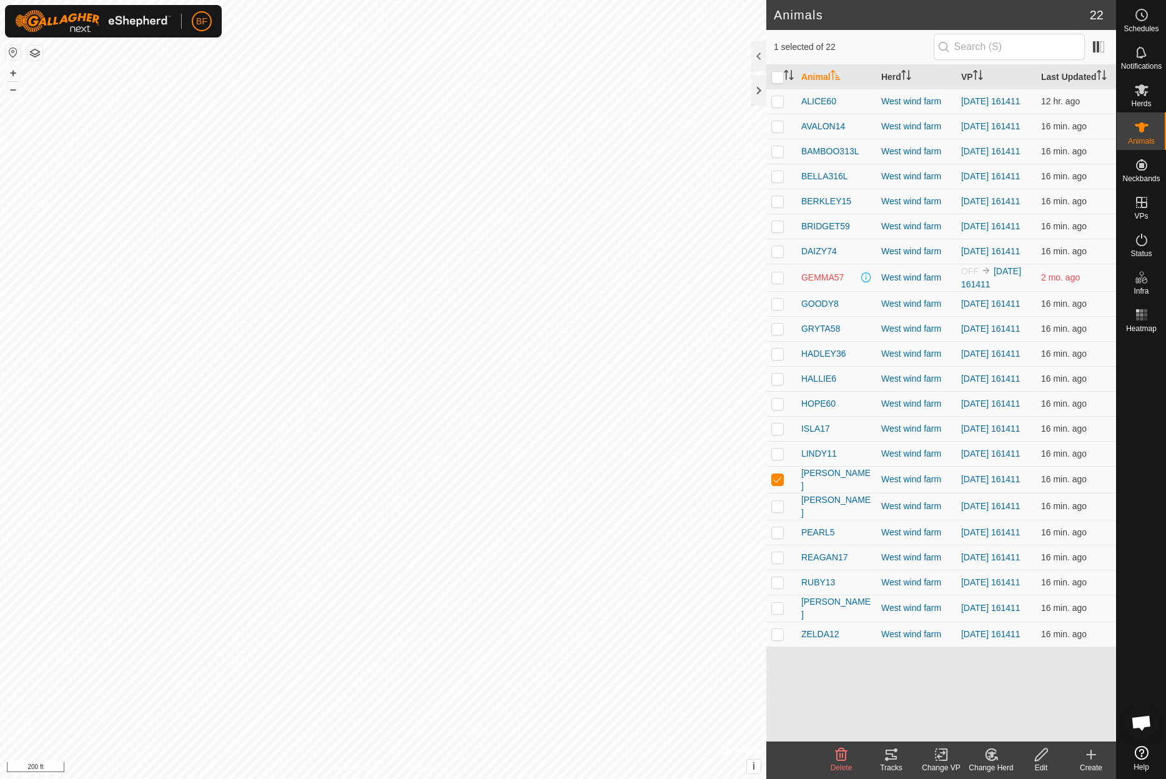
click at [895, 762] on div "Tracks" at bounding box center [891, 767] width 50 height 11
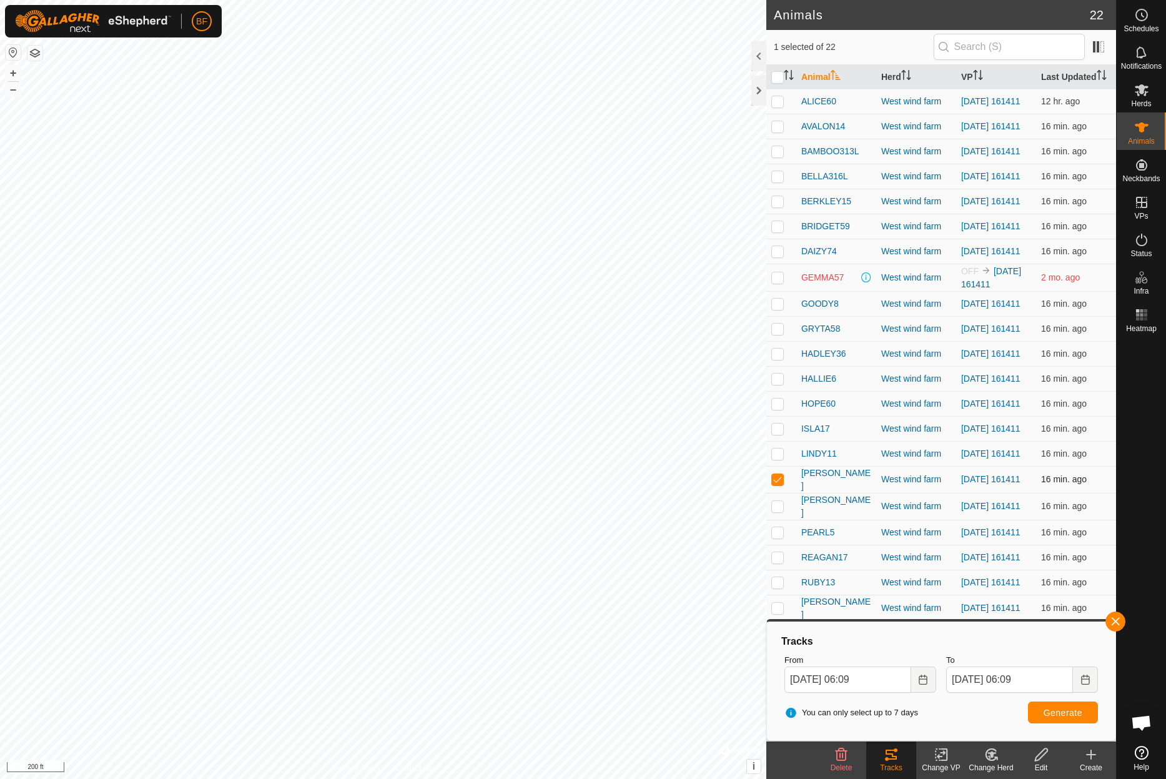
click at [776, 484] on p-checkbox at bounding box center [777, 479] width 12 height 10
checkbox input "false"
drag, startPoint x: 778, startPoint y: 534, endPoint x: 856, endPoint y: 557, distance: 81.9
click at [780, 511] on p-checkbox at bounding box center [777, 506] width 12 height 10
drag, startPoint x: 1117, startPoint y: 619, endPoint x: 1110, endPoint y: 634, distance: 16.5
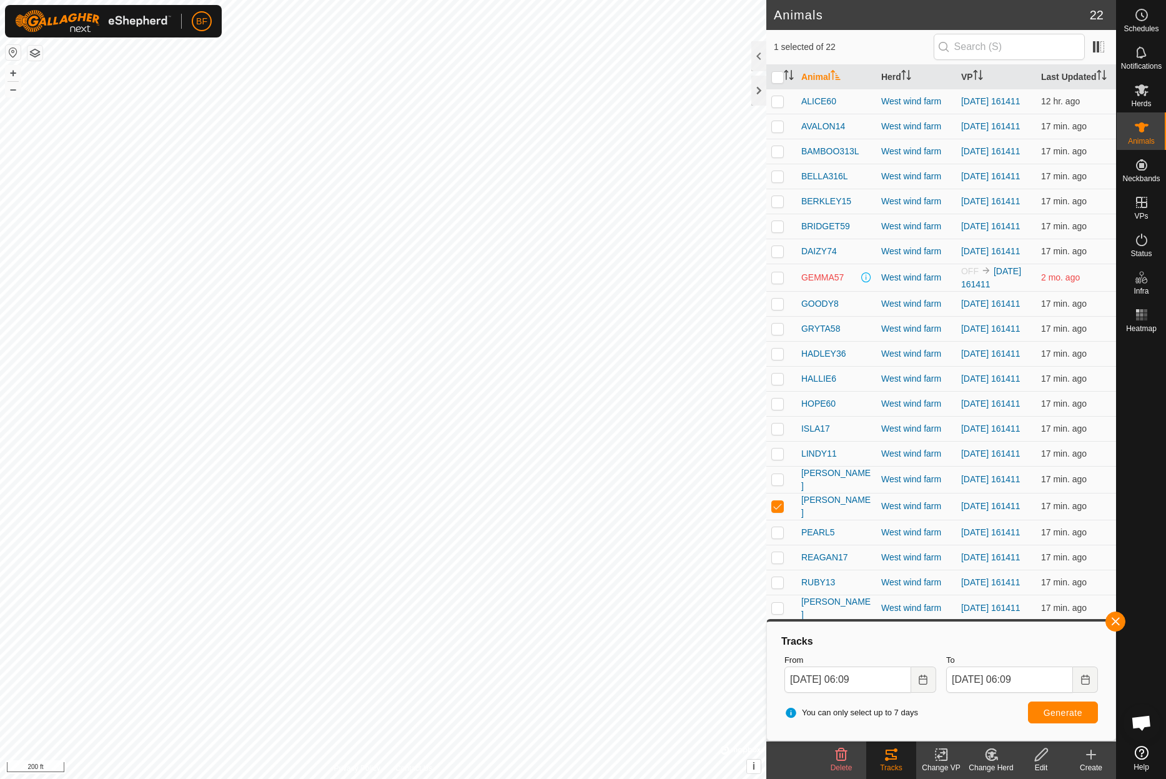
click at [1115, 620] on button "button" at bounding box center [1116, 622] width 20 height 20
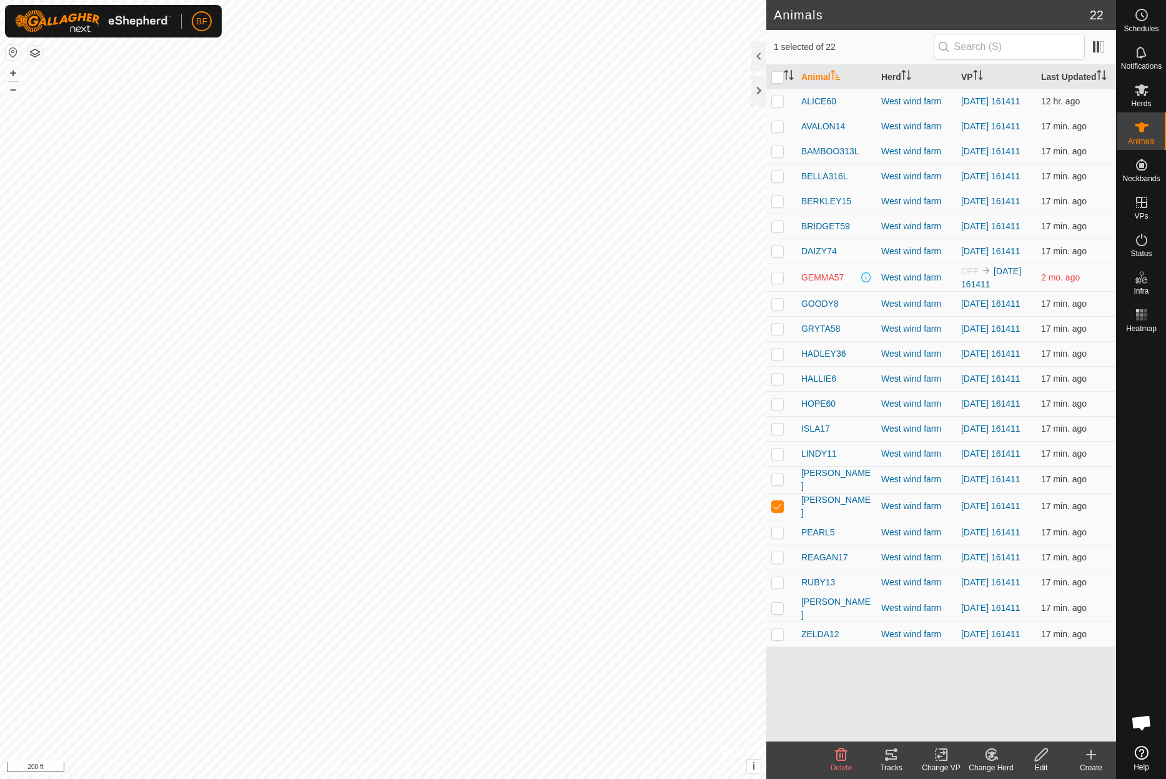
click at [893, 757] on icon at bounding box center [891, 755] width 11 height 10
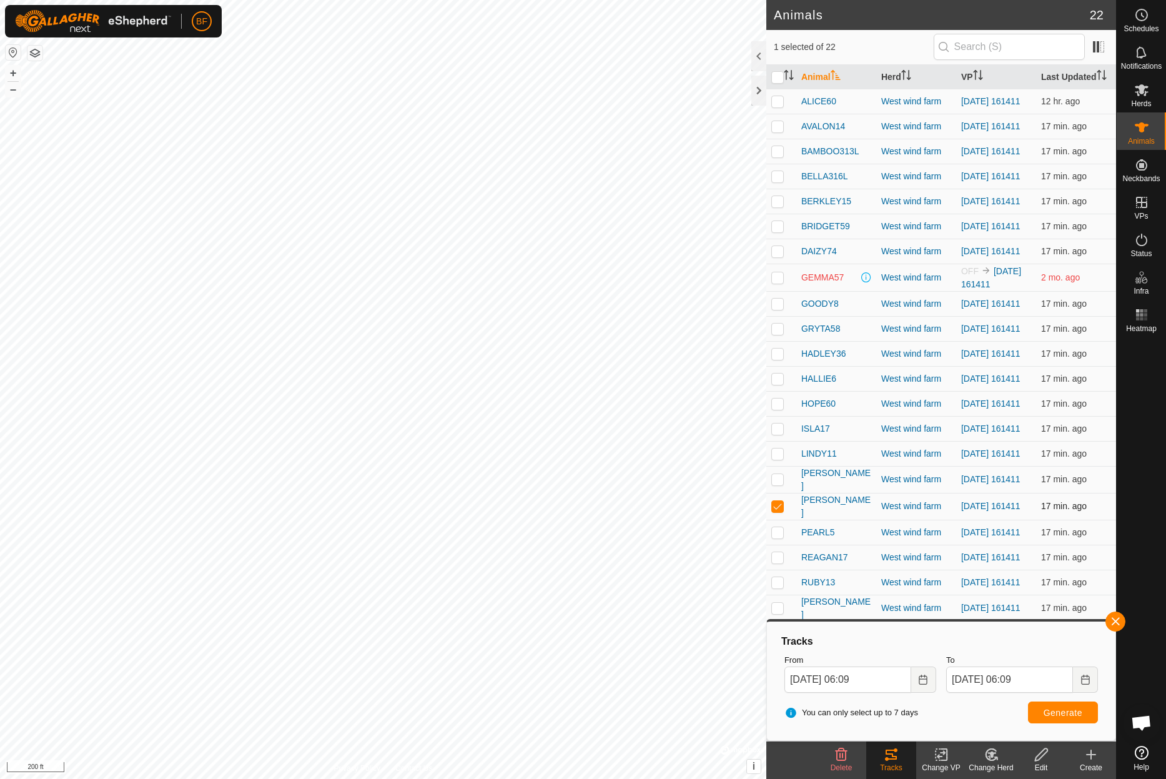
click at [776, 511] on p-checkbox at bounding box center [777, 506] width 12 height 10
checkbox input "false"
click at [780, 537] on p-checkbox at bounding box center [777, 532] width 12 height 10
click at [1117, 620] on button "button" at bounding box center [1116, 622] width 20 height 20
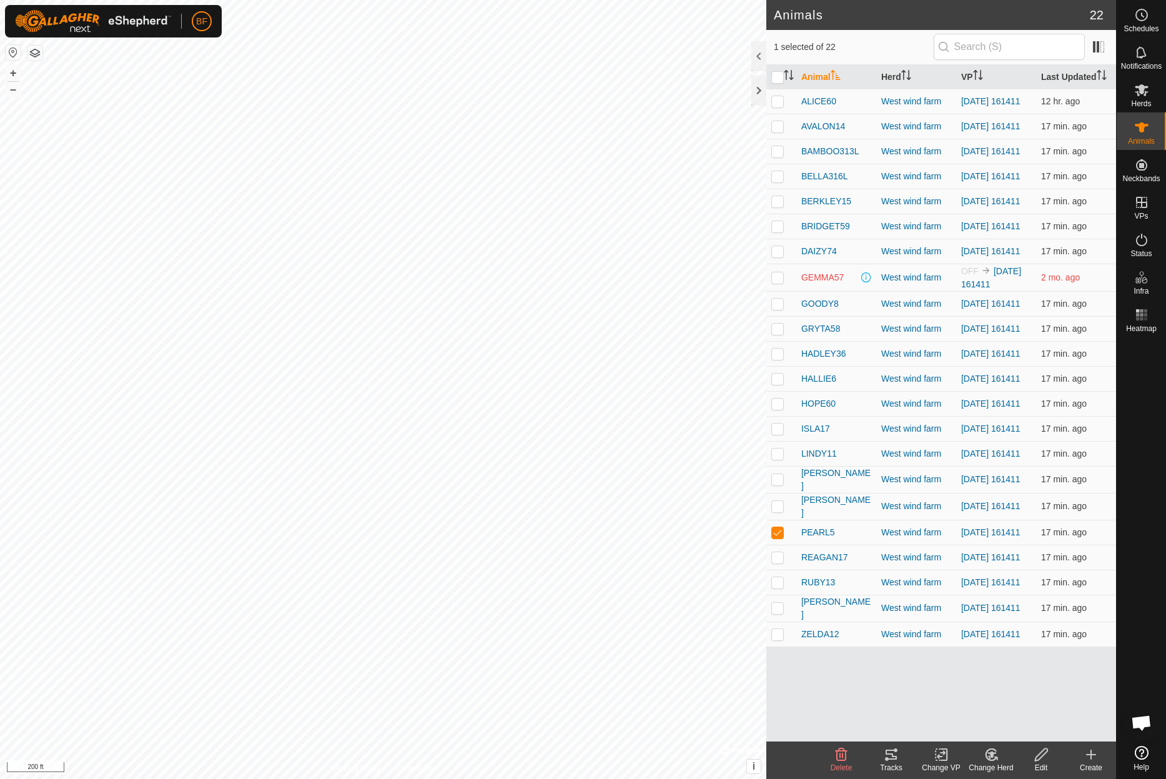
click at [891, 757] on icon at bounding box center [891, 754] width 15 height 15
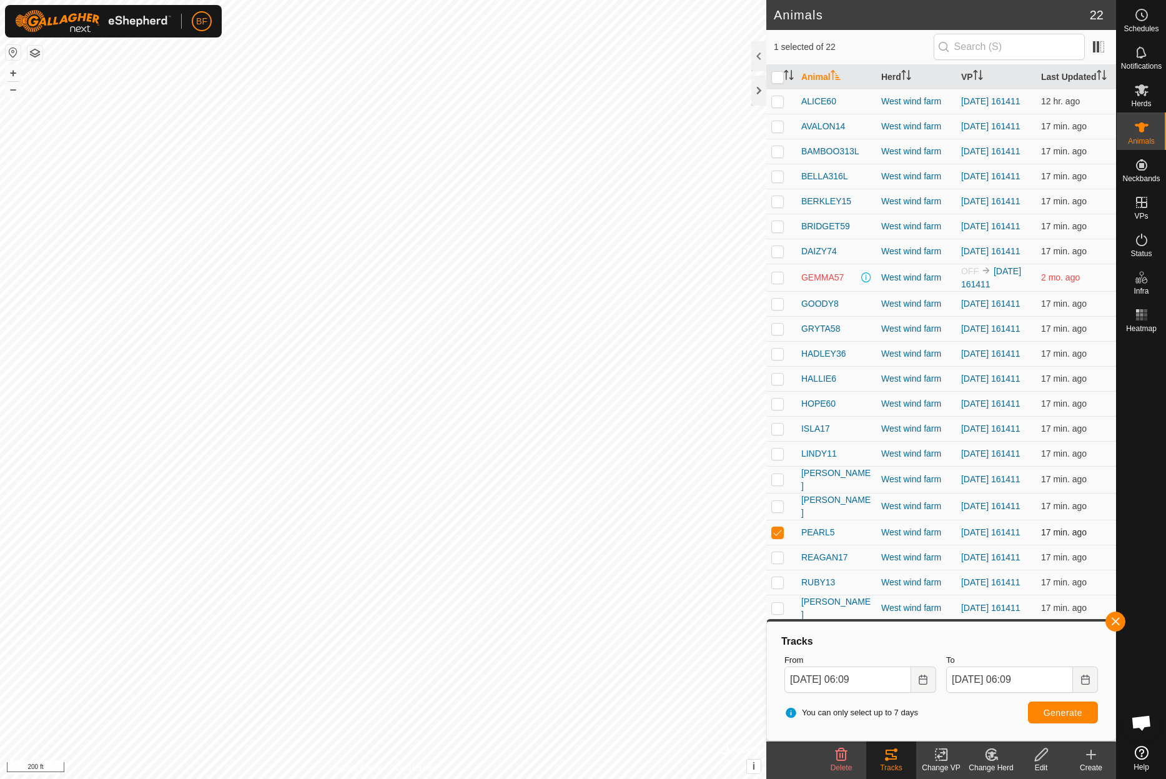
click at [780, 537] on p-checkbox at bounding box center [777, 532] width 12 height 10
checkbox input "false"
click at [776, 562] on p-checkbox at bounding box center [777, 557] width 12 height 10
click at [1120, 619] on button "button" at bounding box center [1116, 622] width 20 height 20
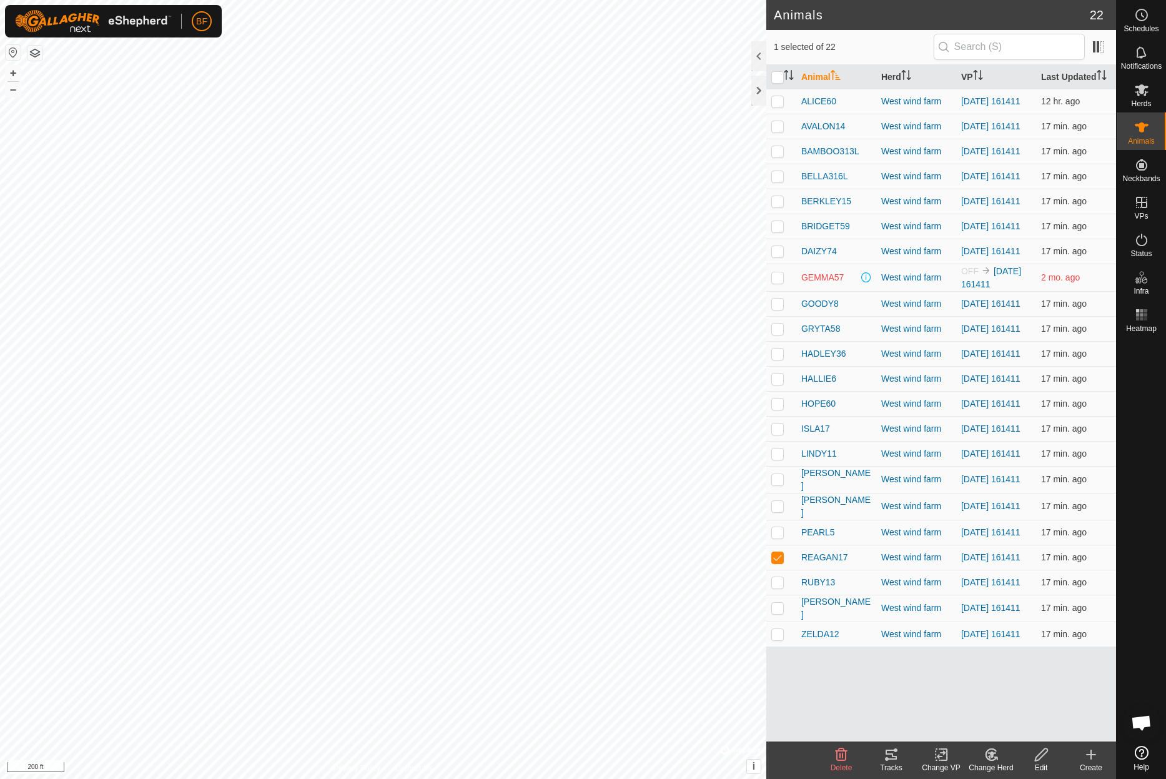
click at [886, 766] on div "Tracks" at bounding box center [891, 767] width 50 height 11
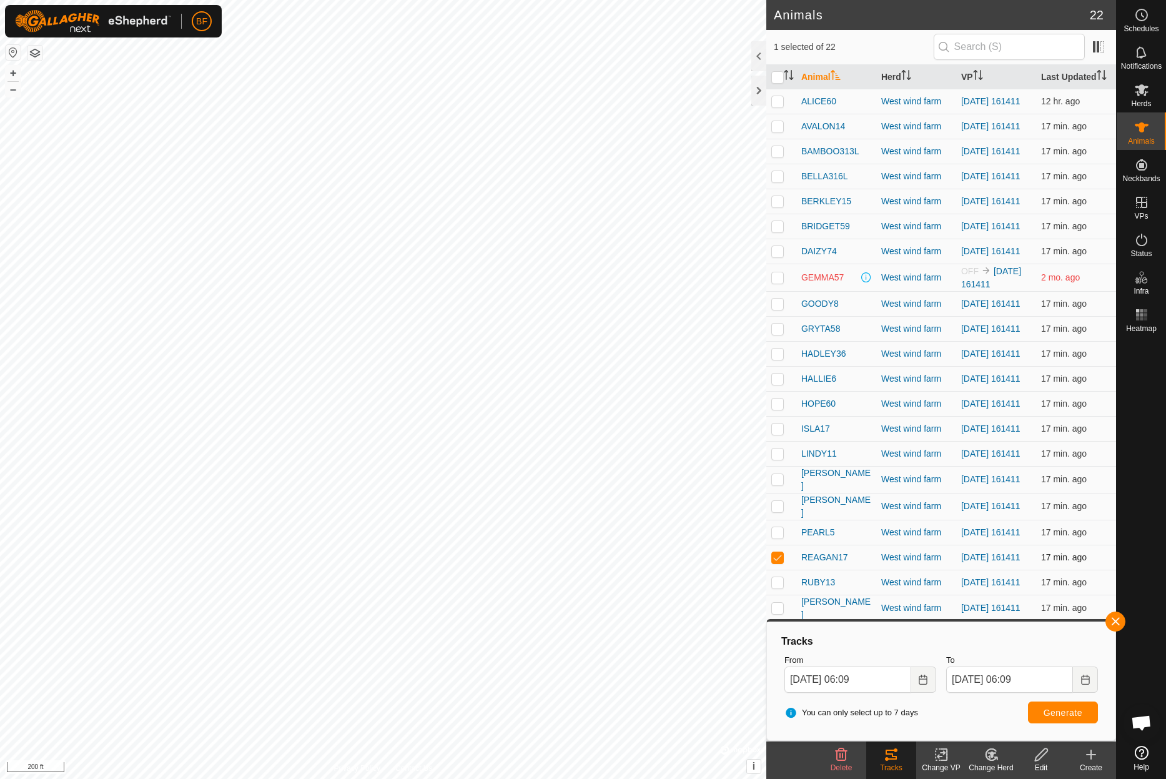
click at [778, 562] on p-checkbox at bounding box center [777, 557] width 12 height 10
checkbox input "false"
drag, startPoint x: 776, startPoint y: 613, endPoint x: 792, endPoint y: 611, distance: 16.4
click at [776, 587] on p-checkbox at bounding box center [777, 582] width 12 height 10
click at [1118, 619] on button "button" at bounding box center [1116, 622] width 20 height 20
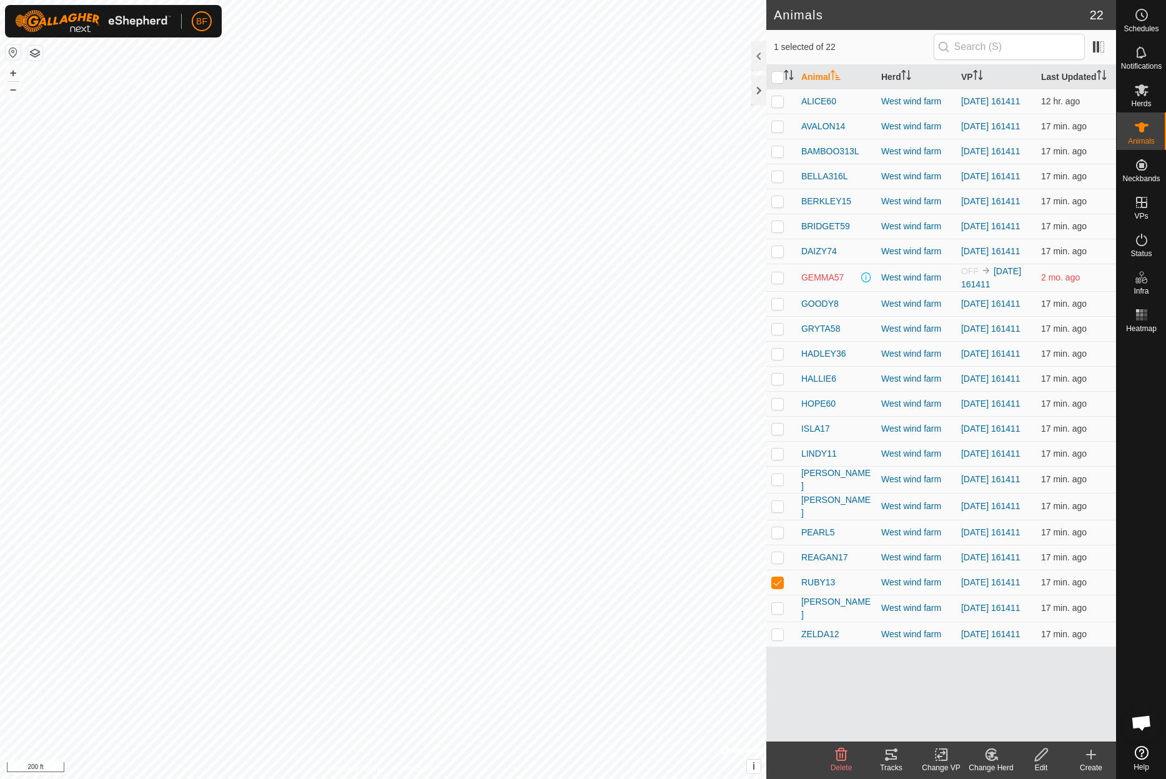
click at [892, 761] on icon at bounding box center [891, 754] width 15 height 15
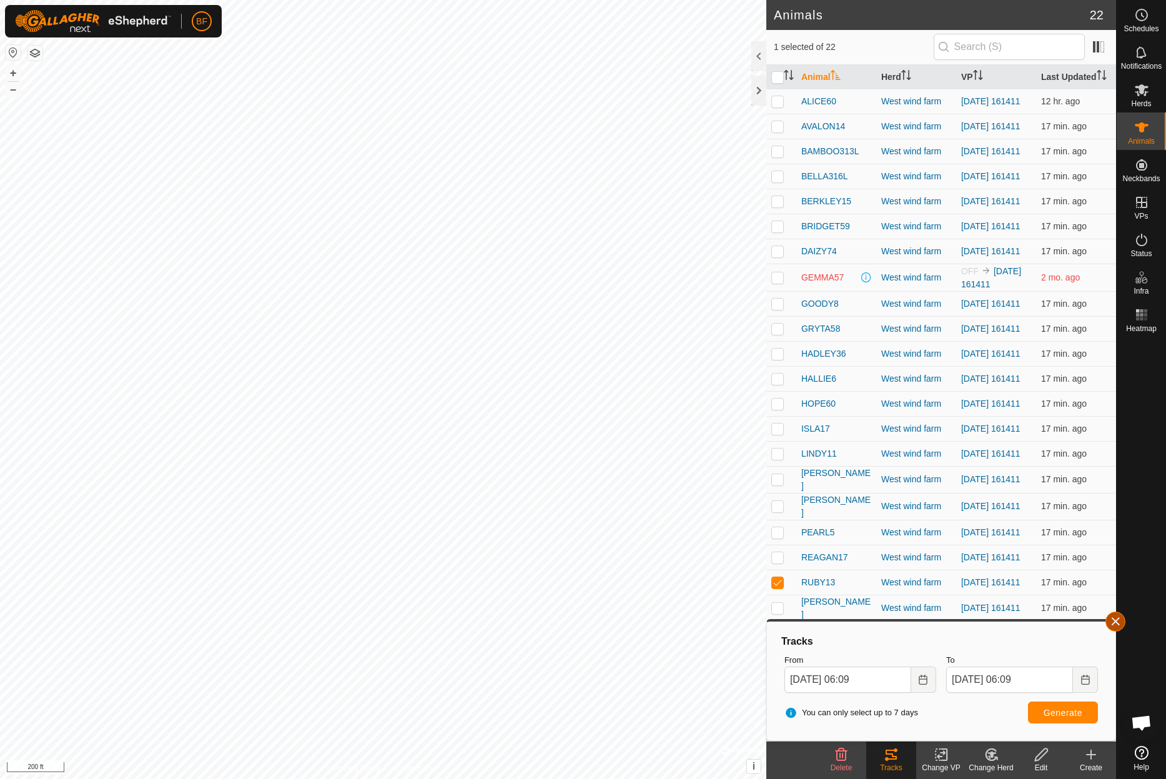
click at [1119, 617] on button "button" at bounding box center [1116, 622] width 20 height 20
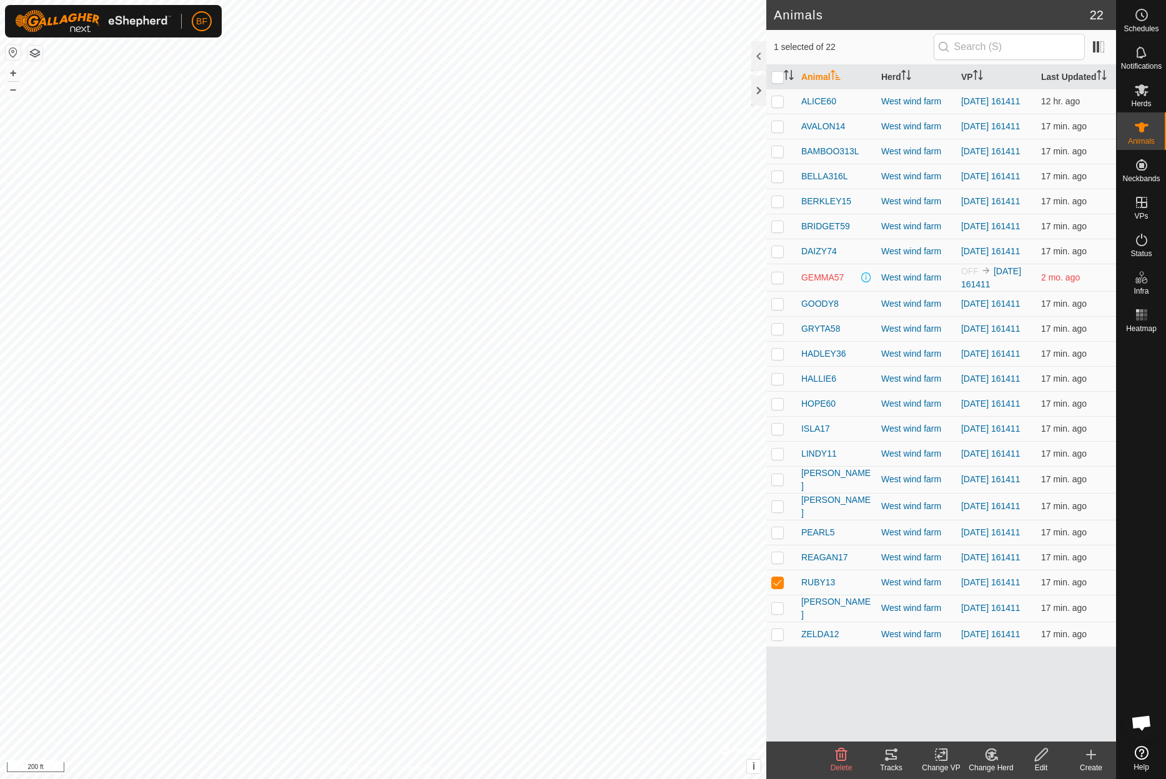
click at [889, 763] on div "Tracks" at bounding box center [891, 767] width 50 height 11
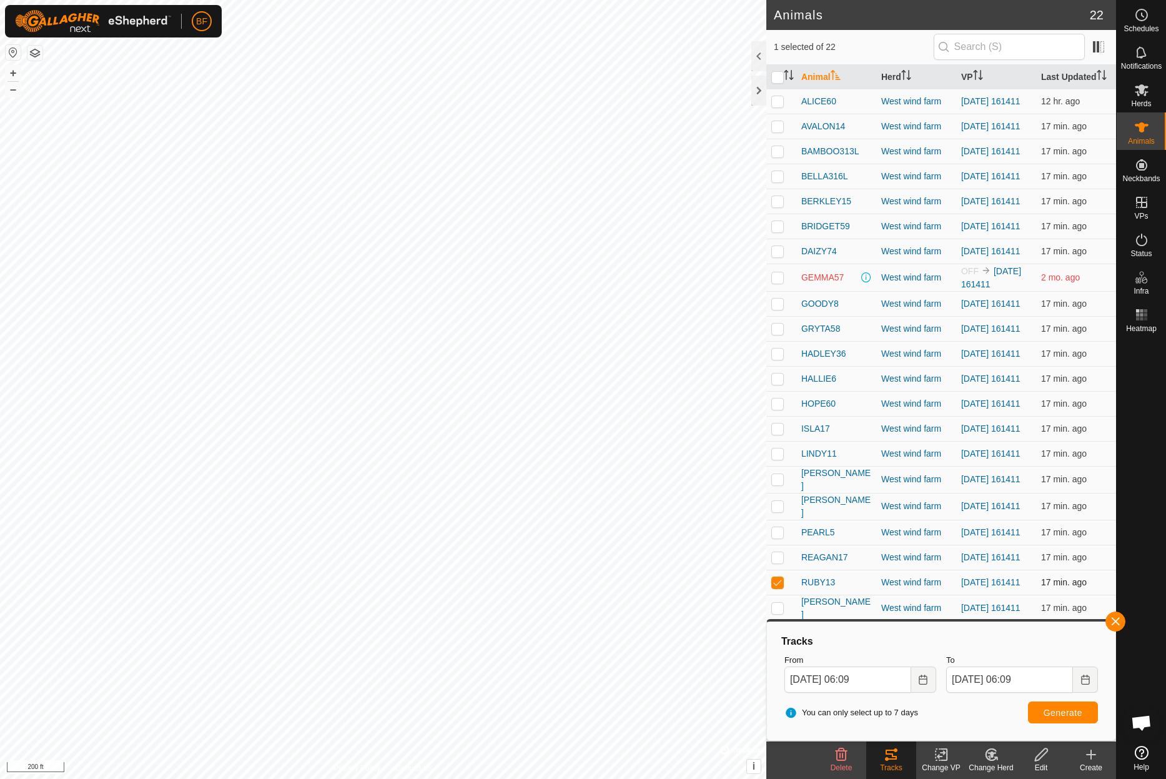
click at [778, 587] on p-checkbox at bounding box center [777, 582] width 12 height 10
checkbox input "false"
drag, startPoint x: 1119, startPoint y: 619, endPoint x: 1105, endPoint y: 619, distance: 13.7
click at [1119, 619] on button "button" at bounding box center [1116, 622] width 20 height 20
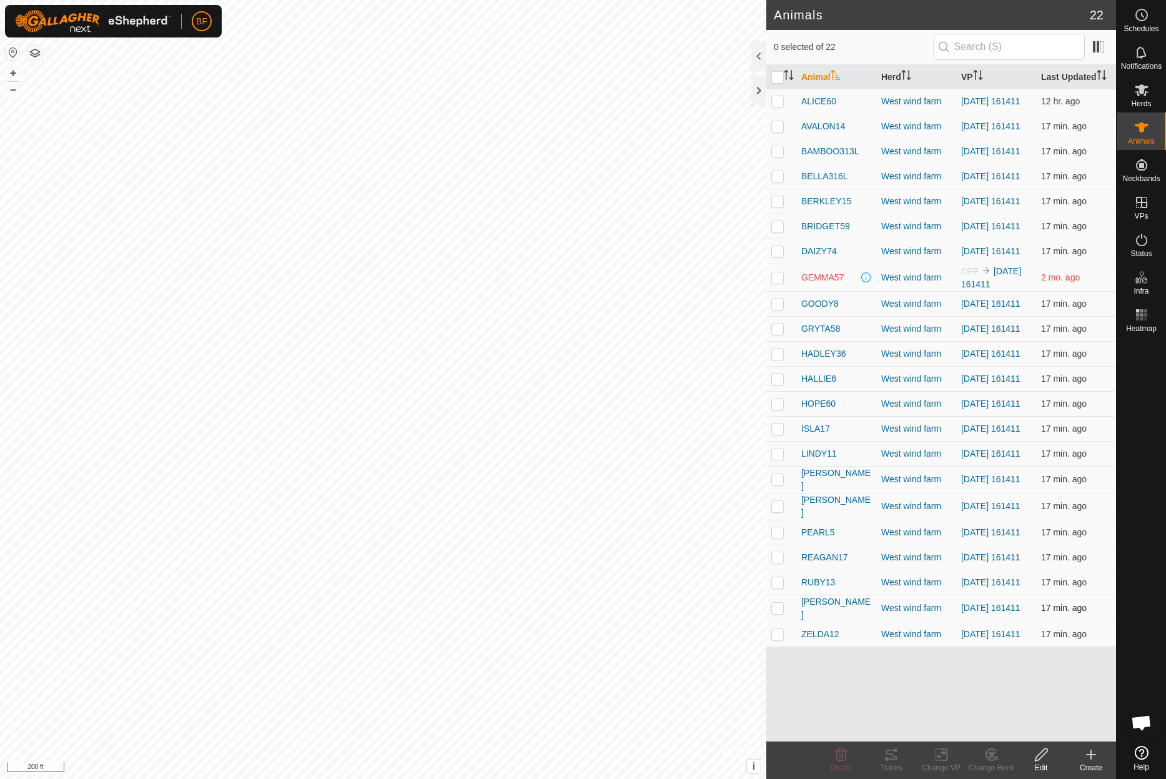
drag, startPoint x: 775, startPoint y: 642, endPoint x: 795, endPoint y: 641, distance: 20.6
click at [775, 613] on p-checkbox at bounding box center [777, 608] width 12 height 10
click at [896, 757] on icon at bounding box center [891, 755] width 11 height 10
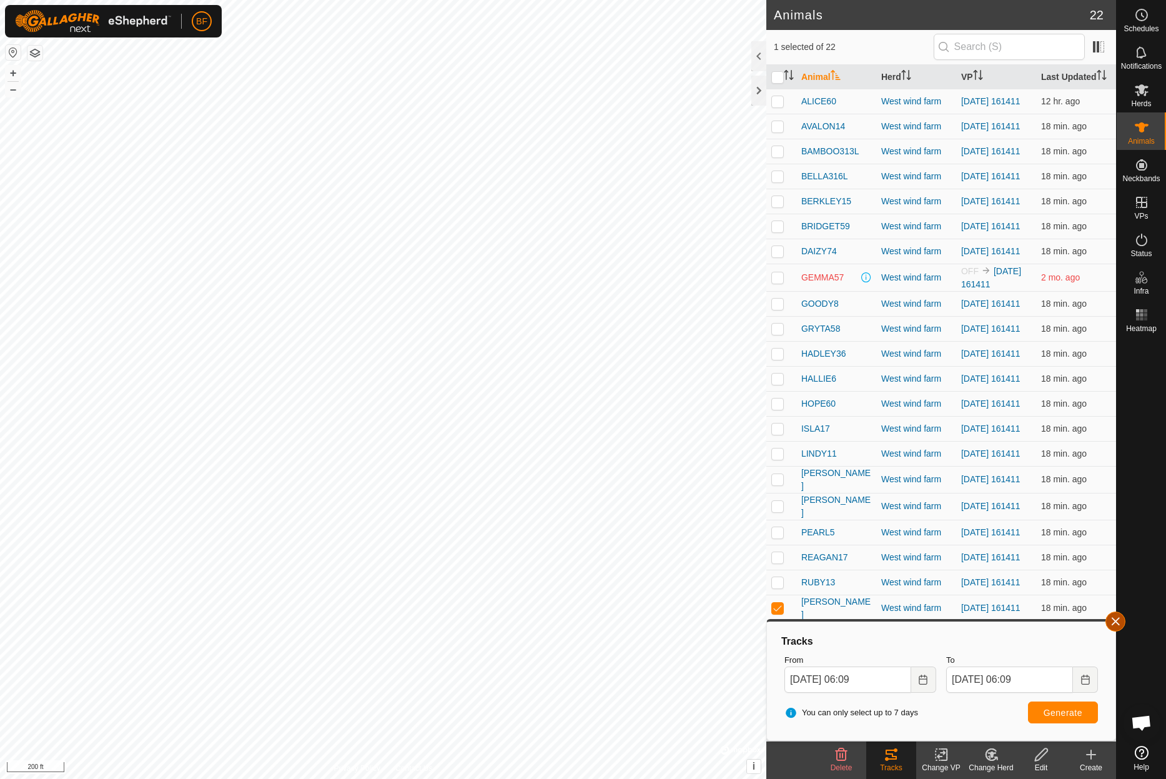
click at [1119, 618] on button "button" at bounding box center [1116, 622] width 20 height 20
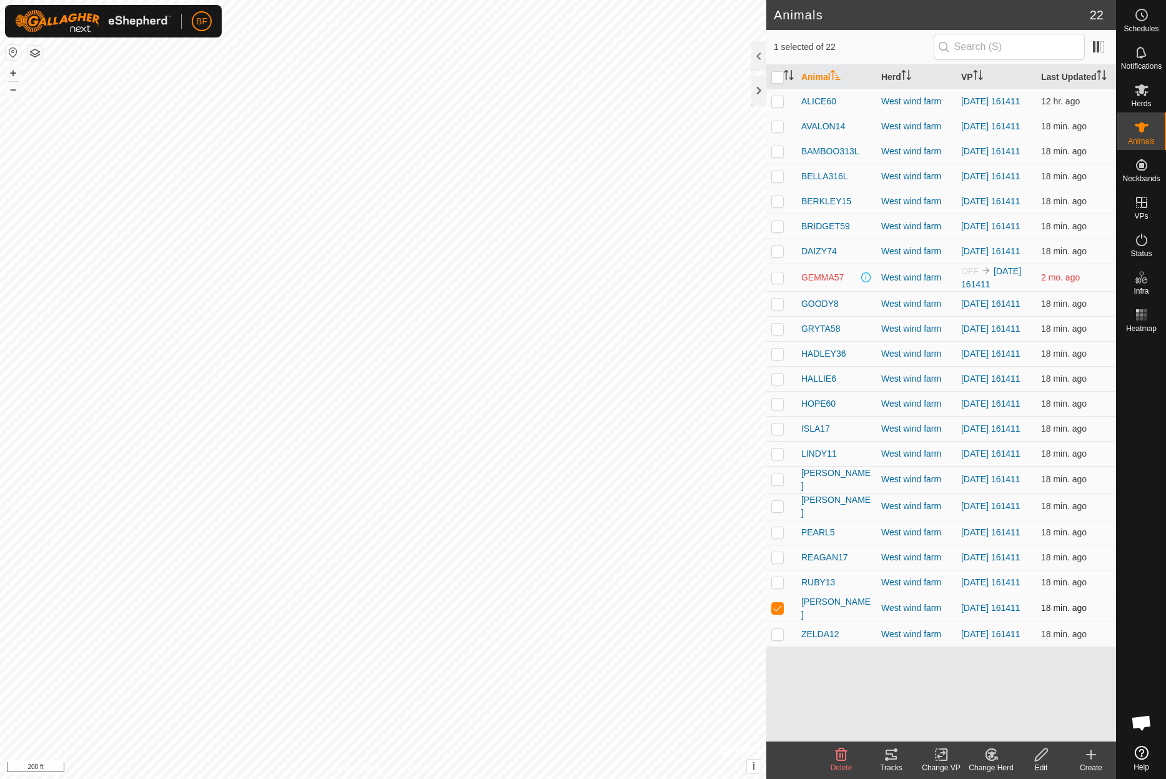
click at [777, 613] on p-checkbox at bounding box center [777, 608] width 12 height 10
checkbox input "false"
click at [778, 639] on p-checkbox at bounding box center [777, 634] width 12 height 10
checkbox input "true"
click at [892, 757] on icon at bounding box center [891, 754] width 15 height 15
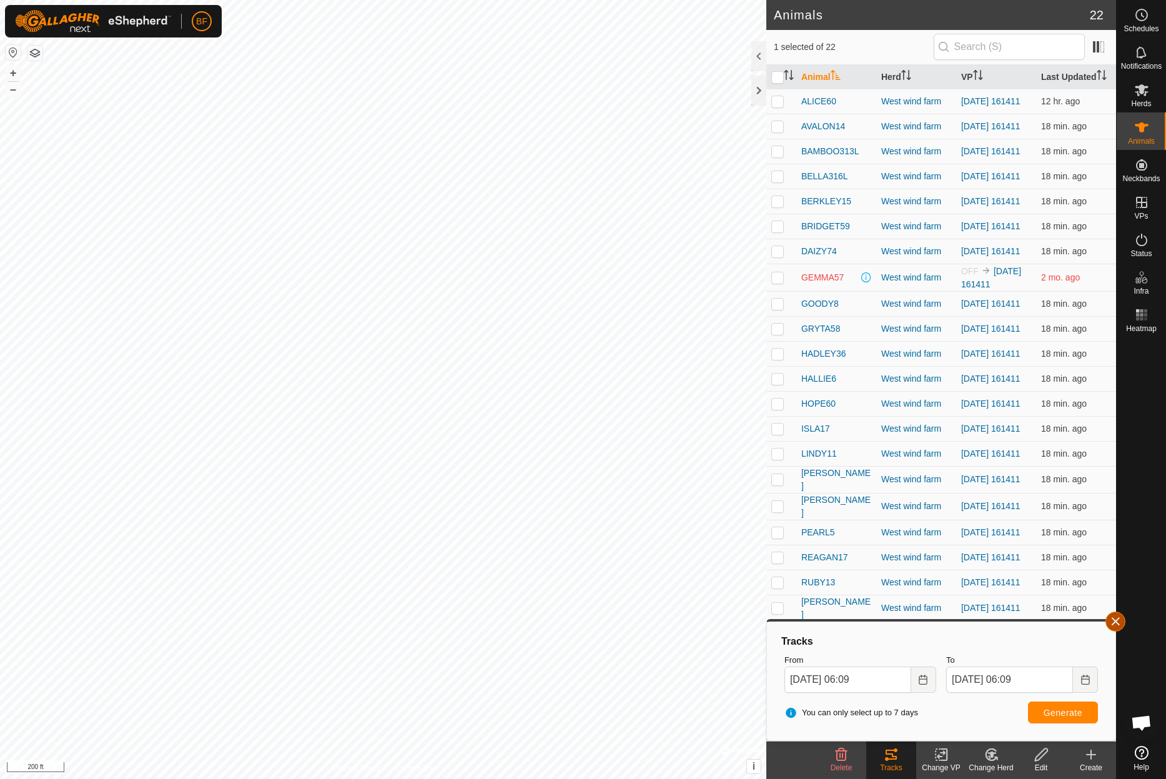
click at [1115, 618] on button "button" at bounding box center [1116, 622] width 20 height 20
